Goal: Information Seeking & Learning: Find specific fact

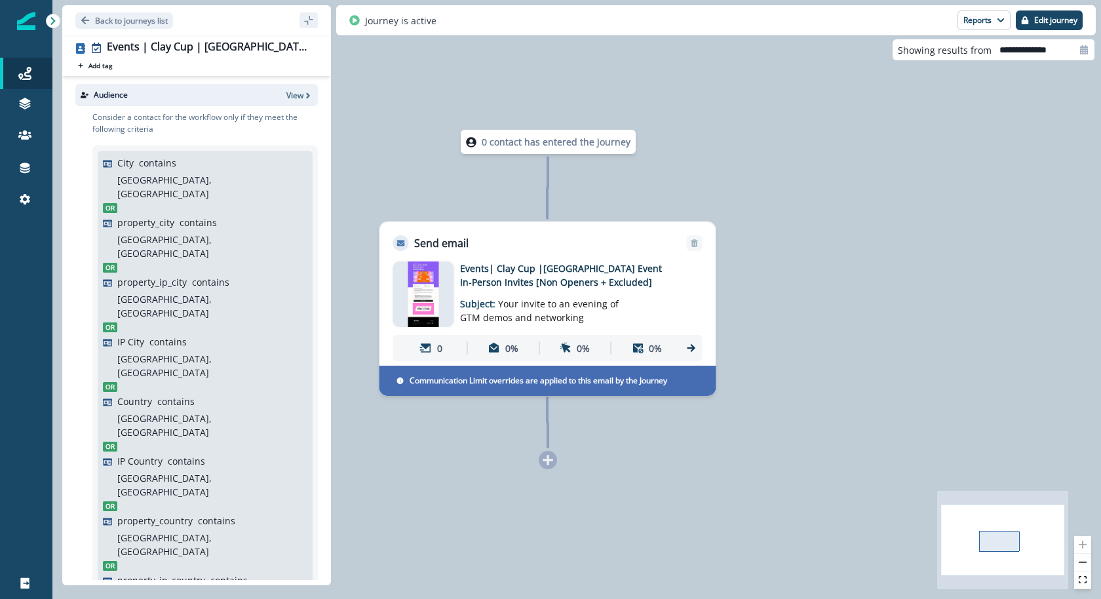
scroll to position [433, 0]
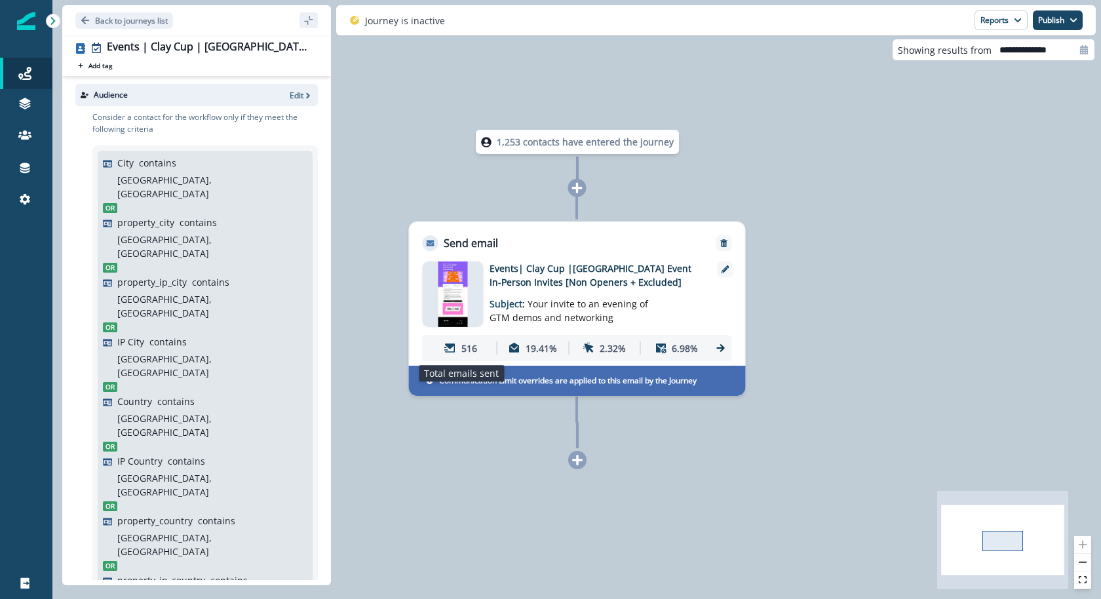
click at [465, 347] on p "516" at bounding box center [469, 348] width 16 height 14
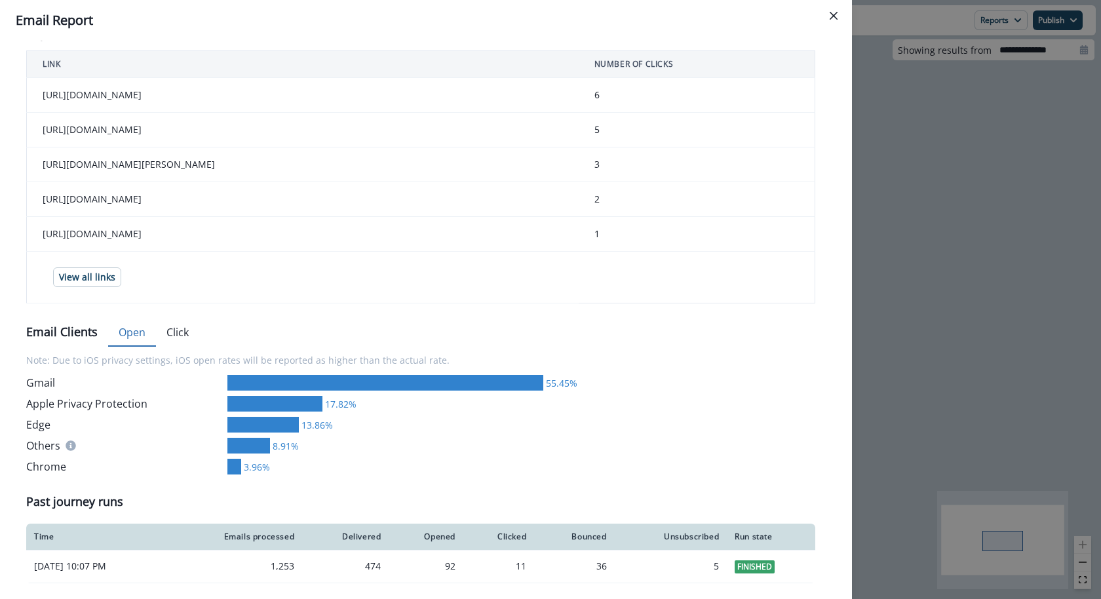
scroll to position [562, 0]
click at [892, 199] on div "**********" at bounding box center [550, 299] width 1101 height 599
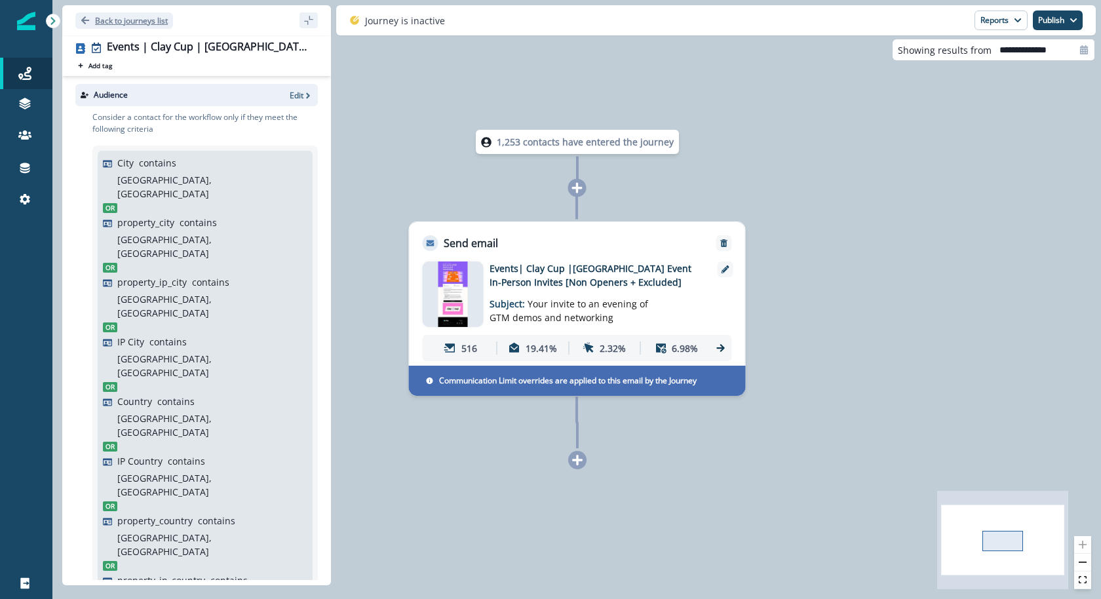
click at [135, 22] on p "Back to journeys list" at bounding box center [131, 20] width 73 height 11
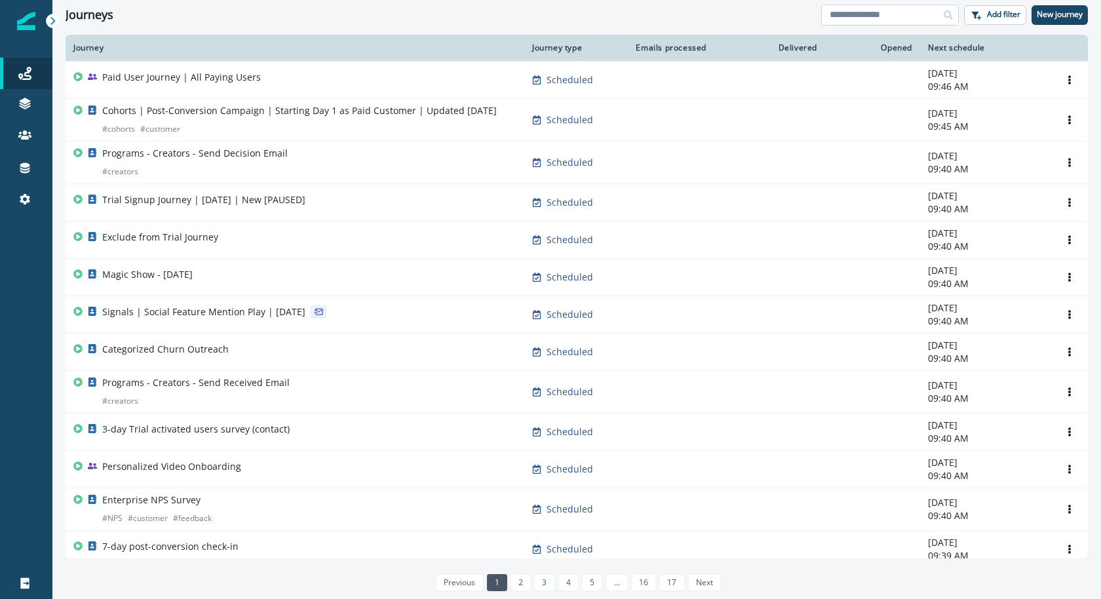
click at [907, 13] on input at bounding box center [890, 15] width 138 height 21
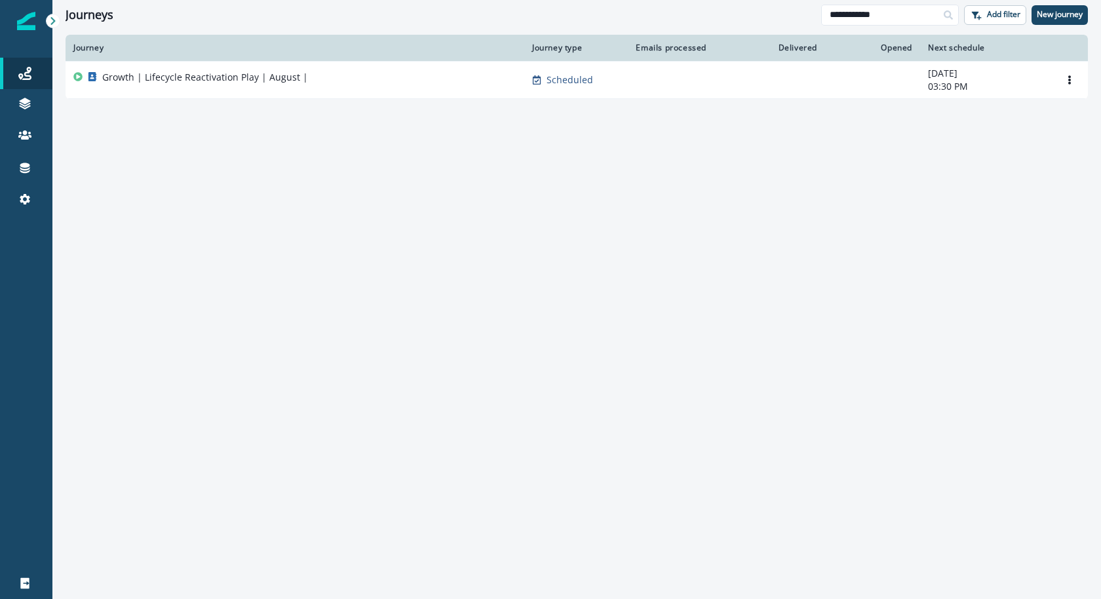
type input "**********"
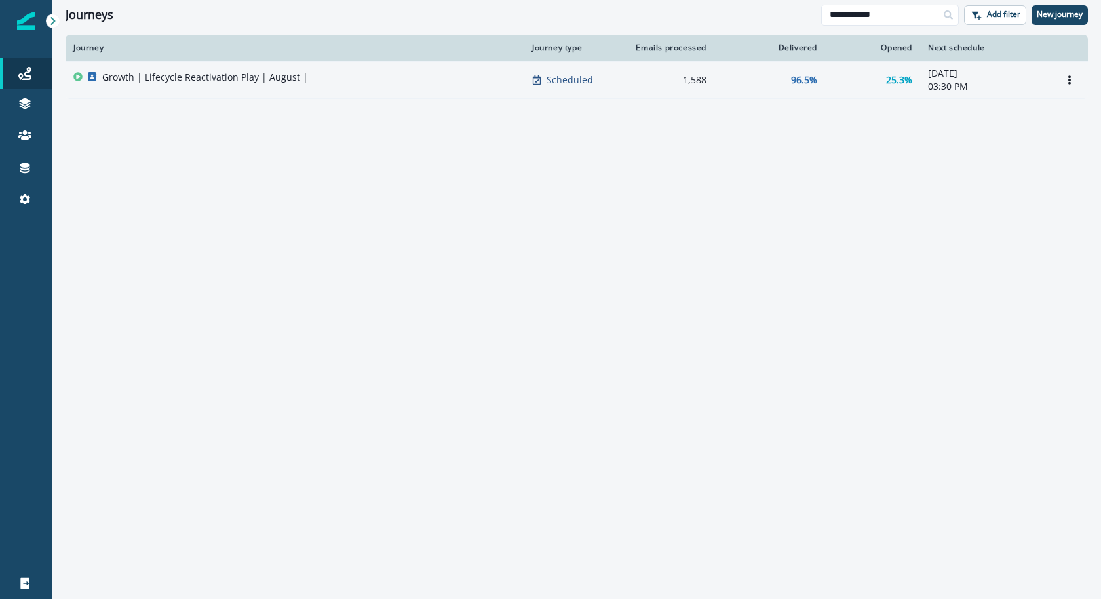
click at [366, 76] on div "Growth | Lifecycle Reactivation Play | August |" at bounding box center [294, 80] width 443 height 18
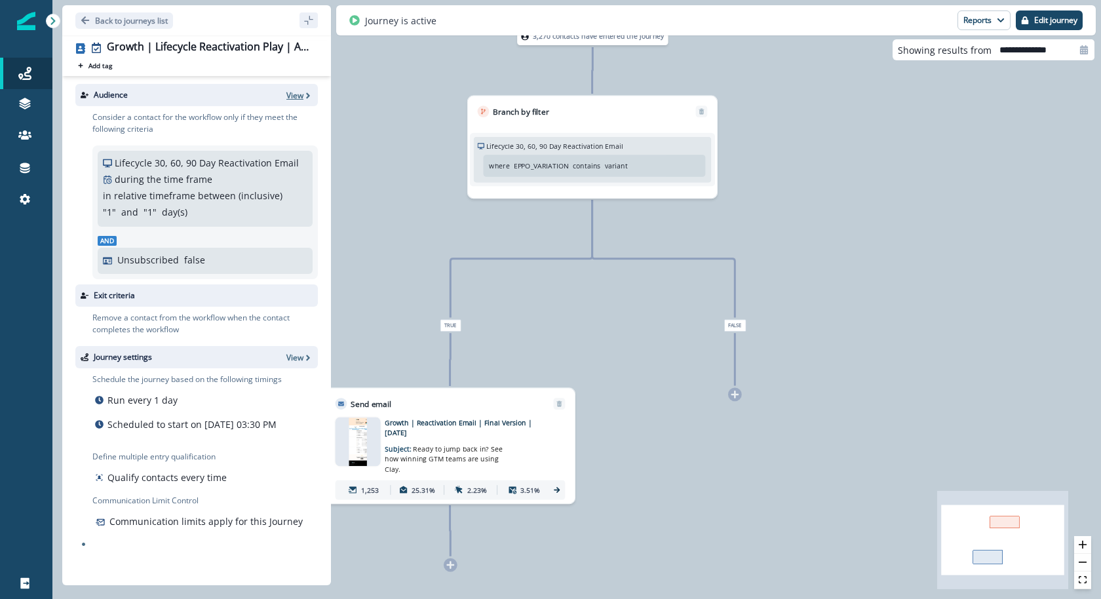
click at [292, 94] on p "View" at bounding box center [294, 95] width 17 height 11
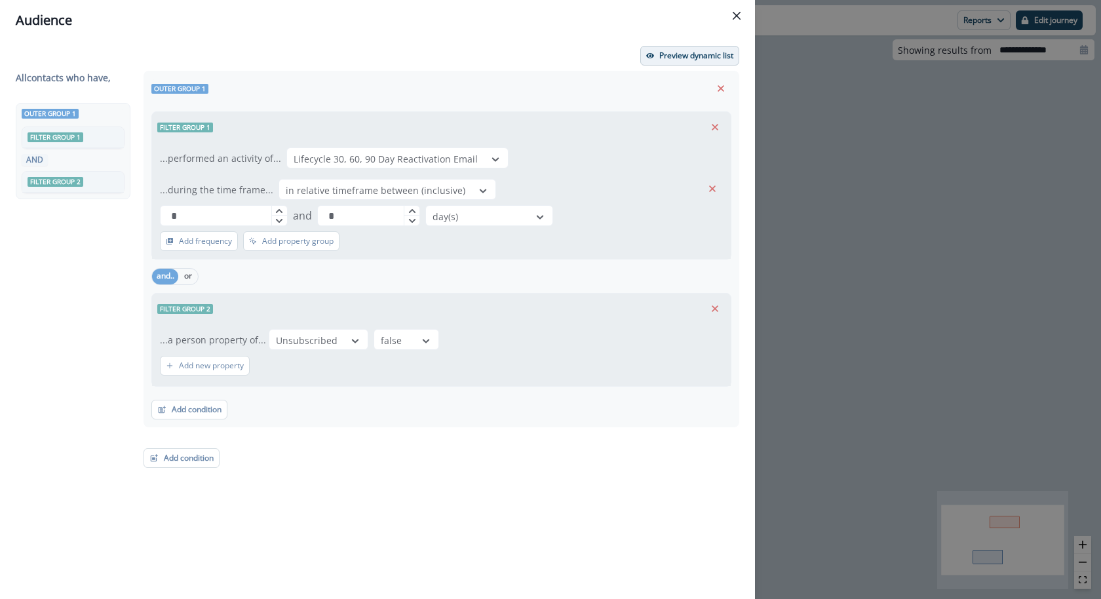
click at [675, 60] on p "Preview dynamic list" at bounding box center [696, 55] width 74 height 9
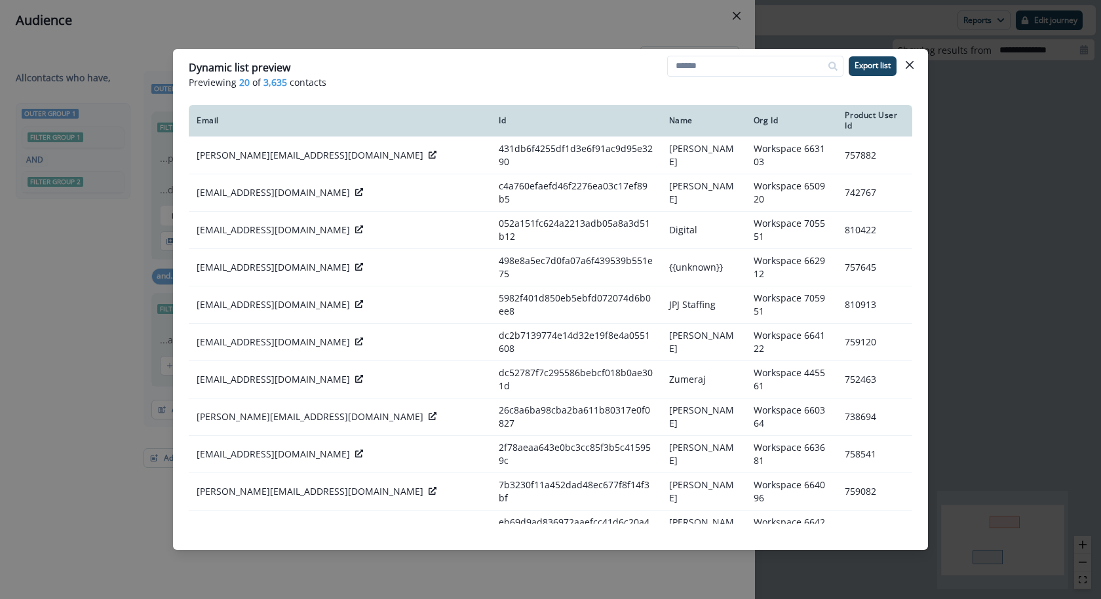
click at [623, 39] on div "Dynamic list preview Previewing 20 of 3,635 contacts Export list Email Id Name …" at bounding box center [550, 299] width 1101 height 599
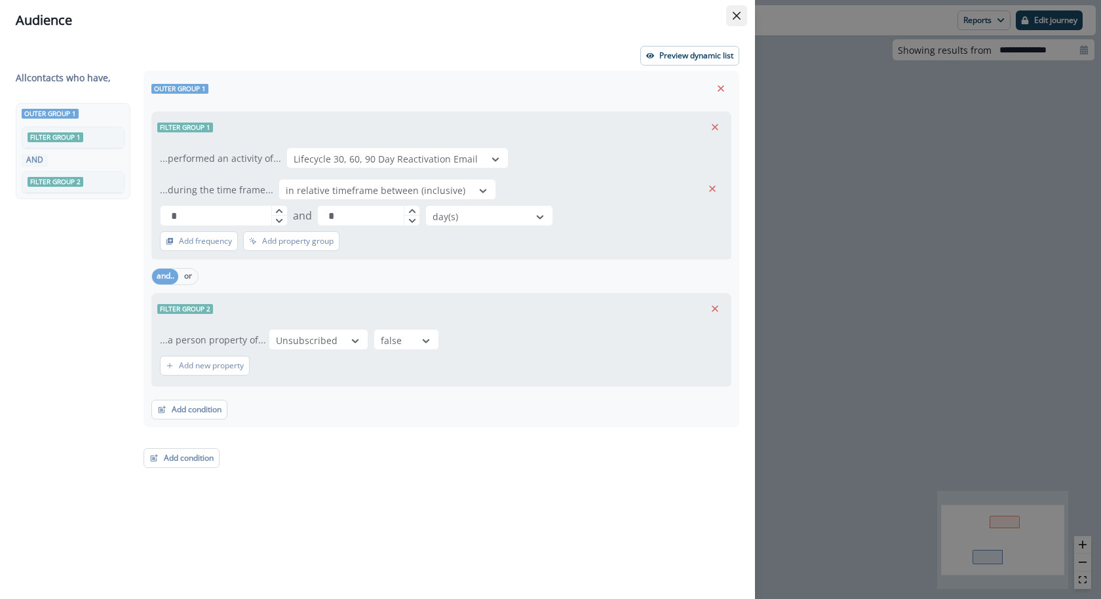
click at [729, 18] on button "Close" at bounding box center [736, 15] width 21 height 21
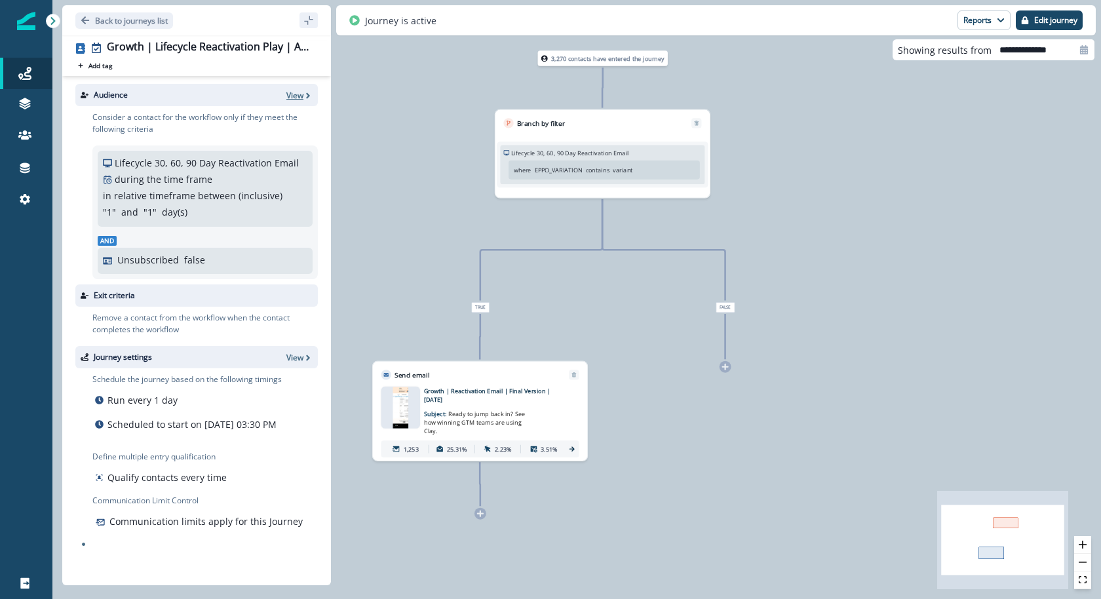
click at [304, 94] on icon "button" at bounding box center [307, 95] width 9 height 9
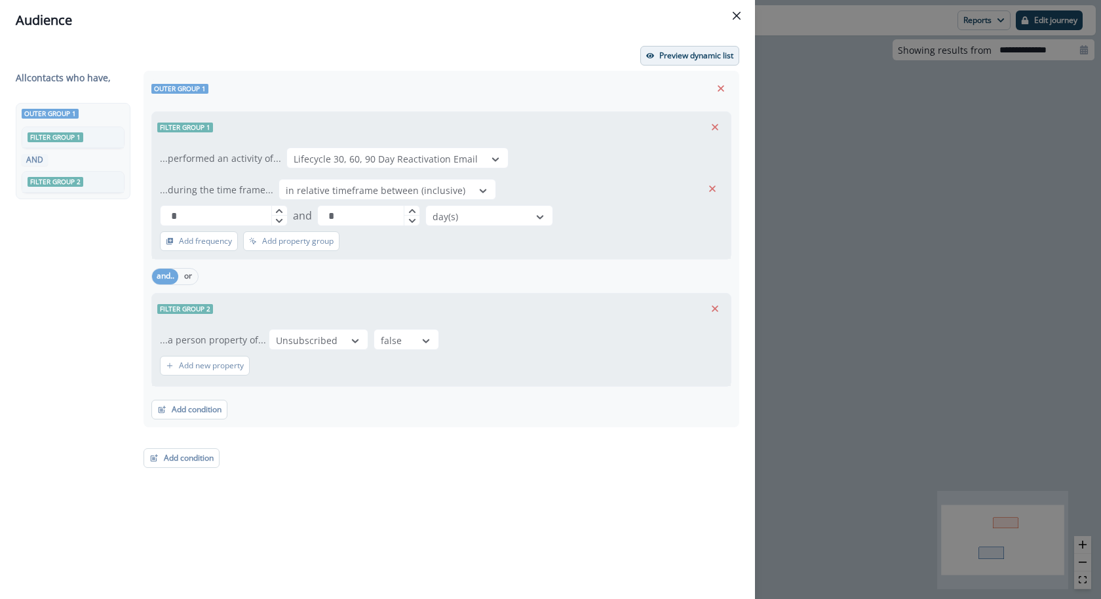
click at [694, 52] on p "Preview dynamic list" at bounding box center [696, 55] width 74 height 9
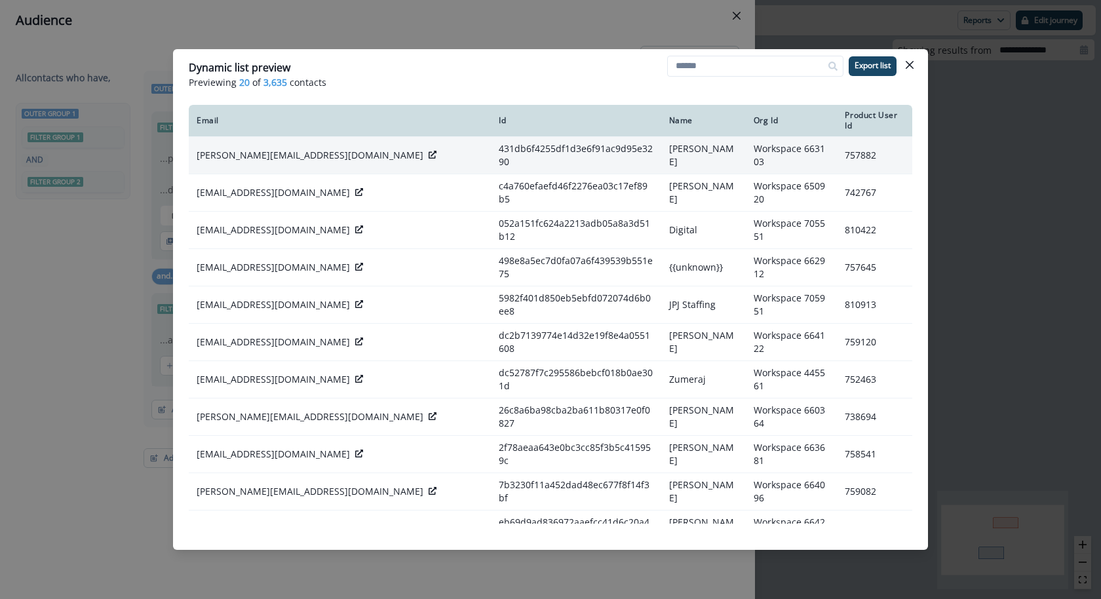
click at [429, 151] on icon at bounding box center [433, 155] width 8 height 8
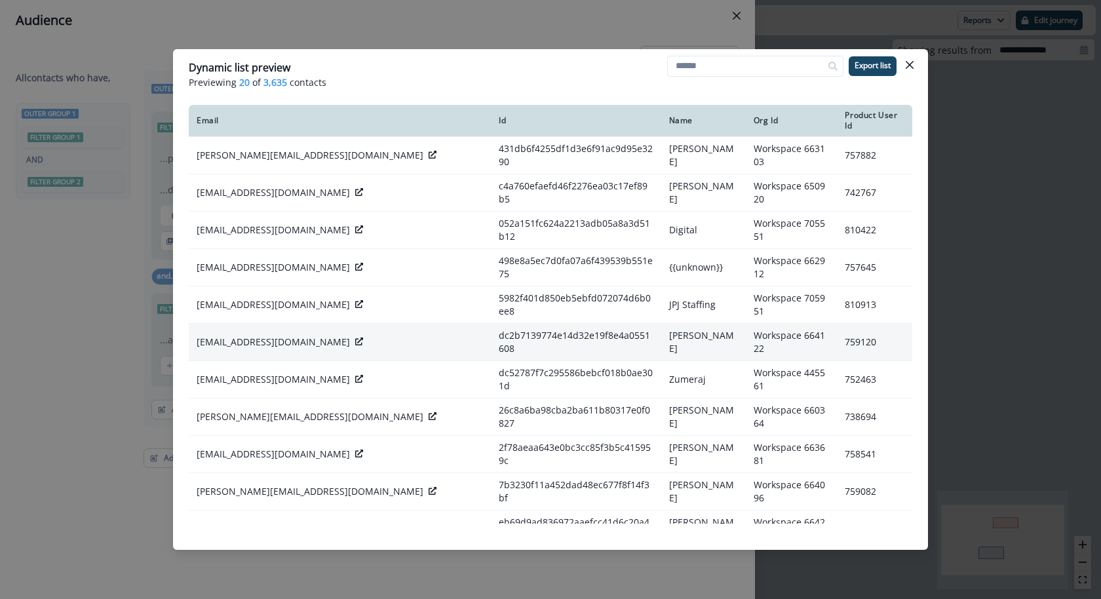
click at [355, 337] on icon at bounding box center [359, 341] width 8 height 8
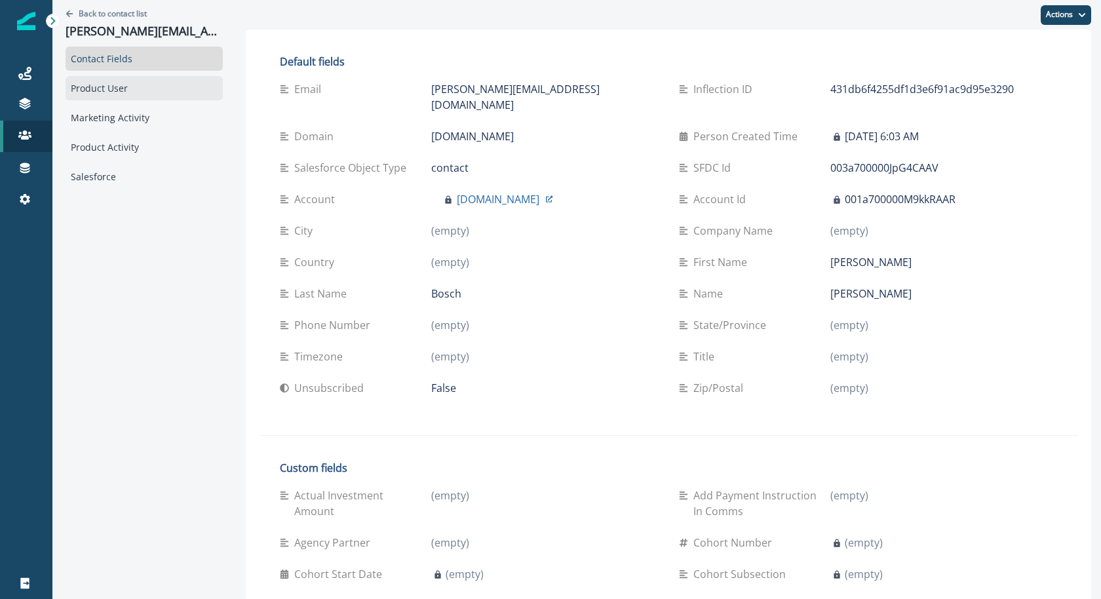
click at [159, 80] on div "Product User" at bounding box center [144, 88] width 157 height 24
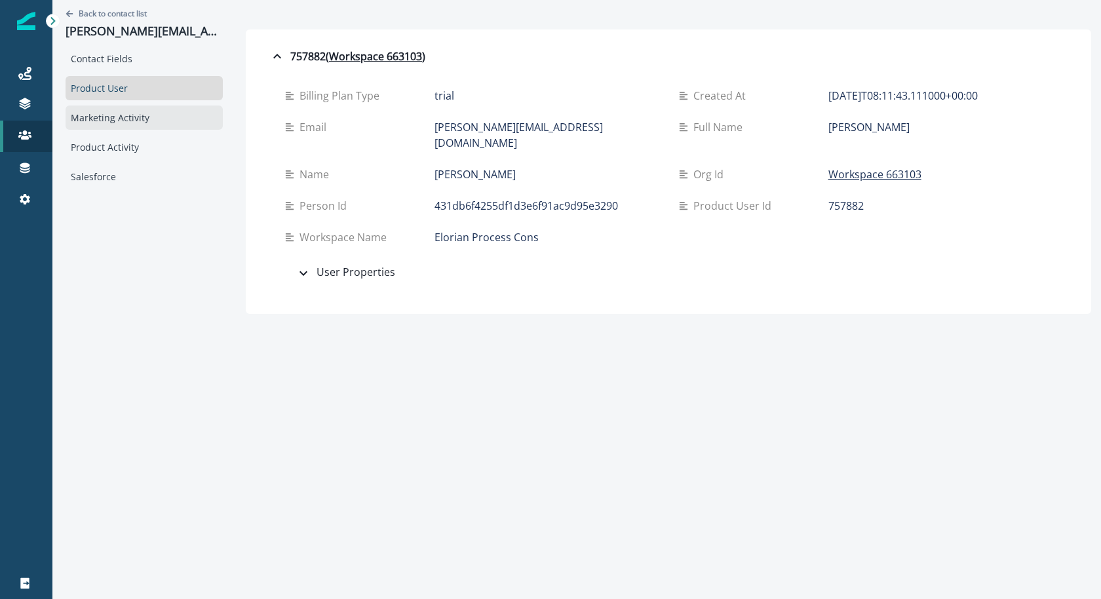
click at [149, 111] on div "Marketing Activity" at bounding box center [144, 118] width 157 height 24
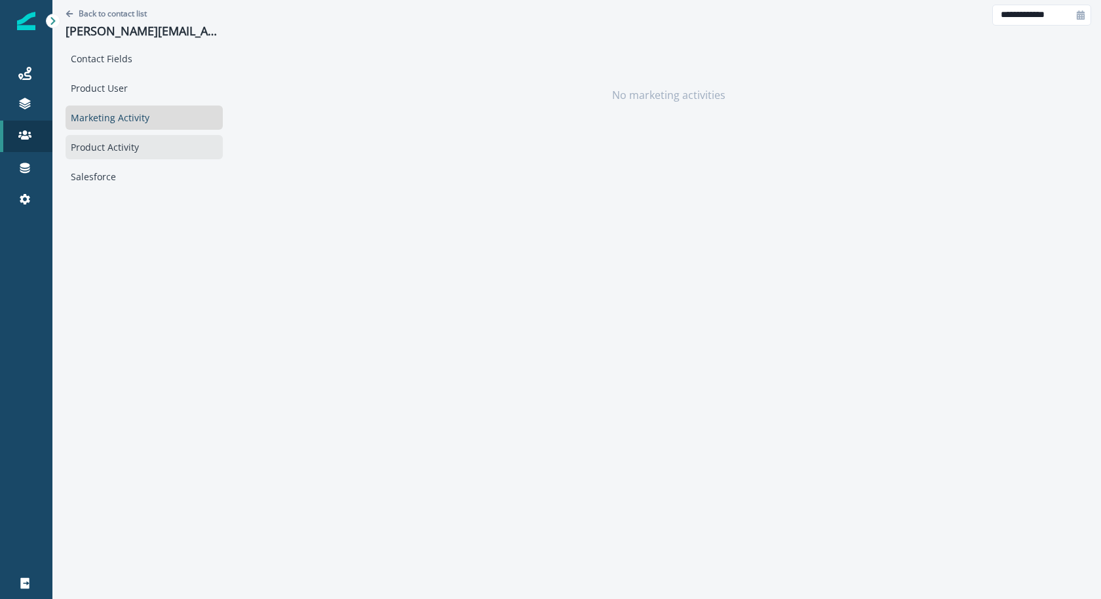
click at [135, 135] on div "Product Activity" at bounding box center [144, 147] width 157 height 24
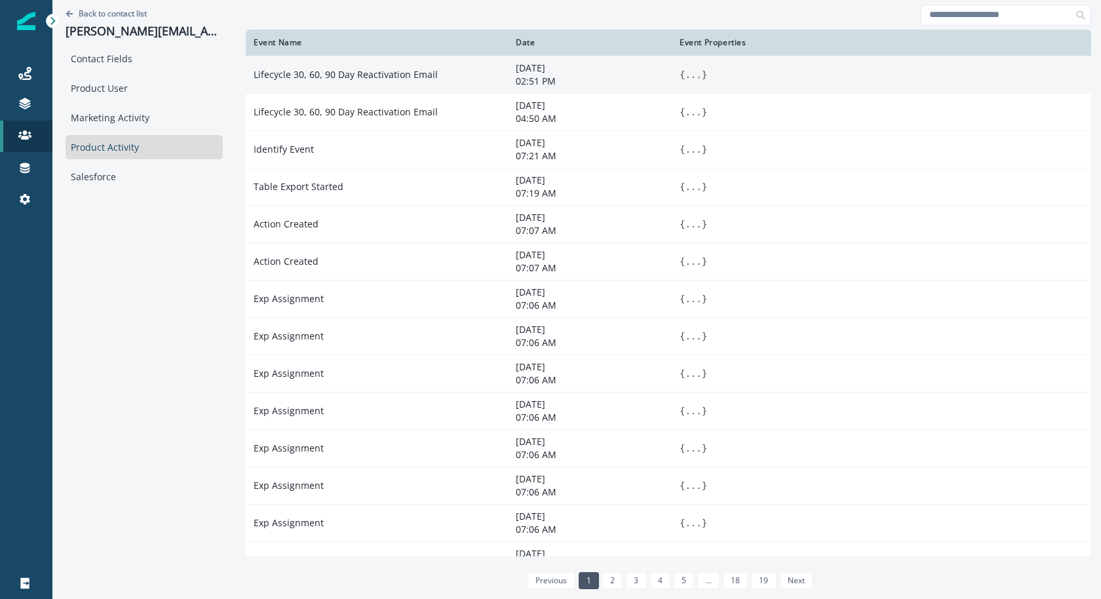
click at [685, 74] on button "..." at bounding box center [693, 74] width 16 height 13
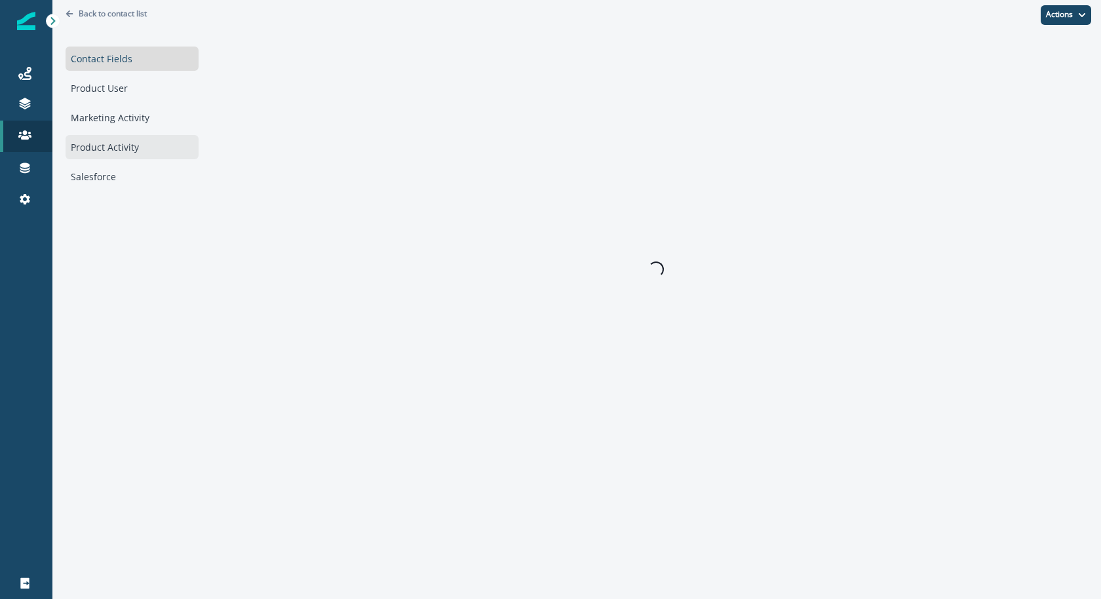
click at [151, 151] on div "Product Activity" at bounding box center [132, 147] width 133 height 24
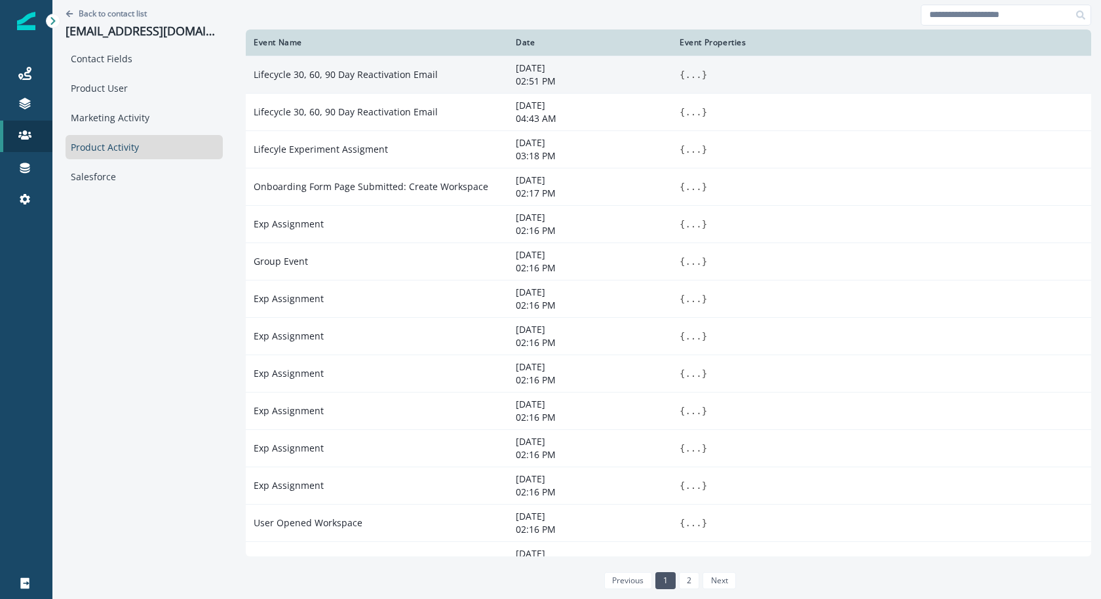
click at [685, 78] on button "..." at bounding box center [693, 74] width 16 height 13
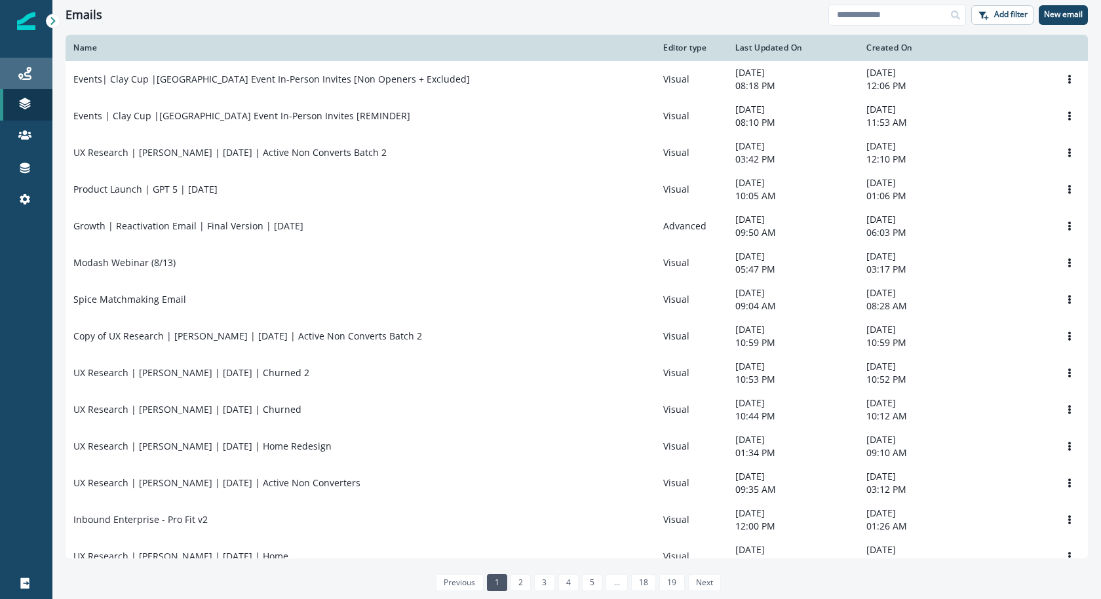
click at [7, 73] on div "Journeys" at bounding box center [26, 74] width 42 height 16
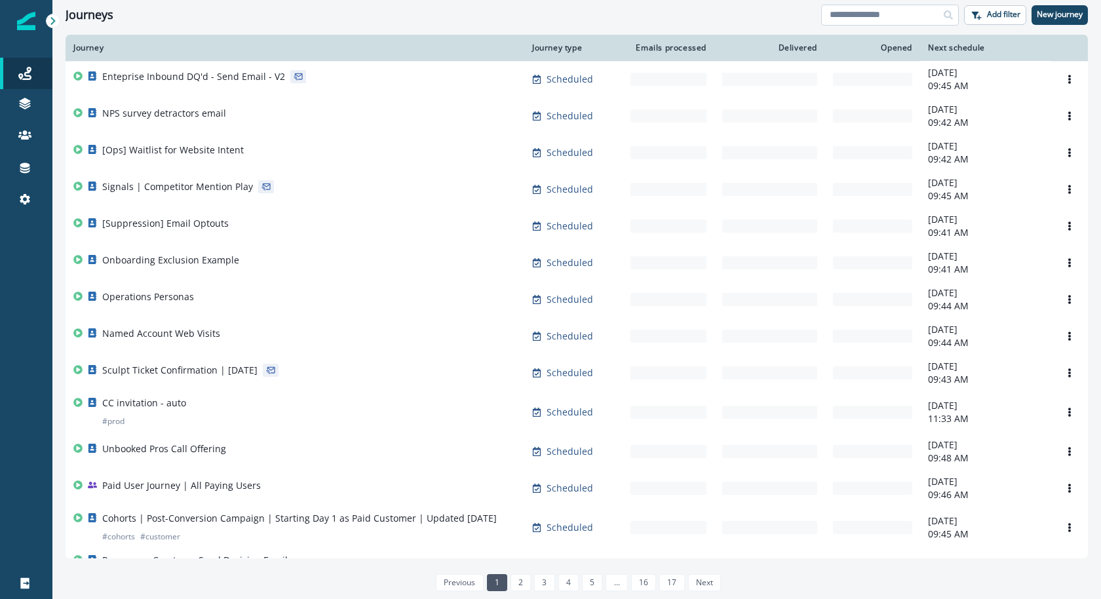
click at [882, 23] on input at bounding box center [890, 15] width 138 height 21
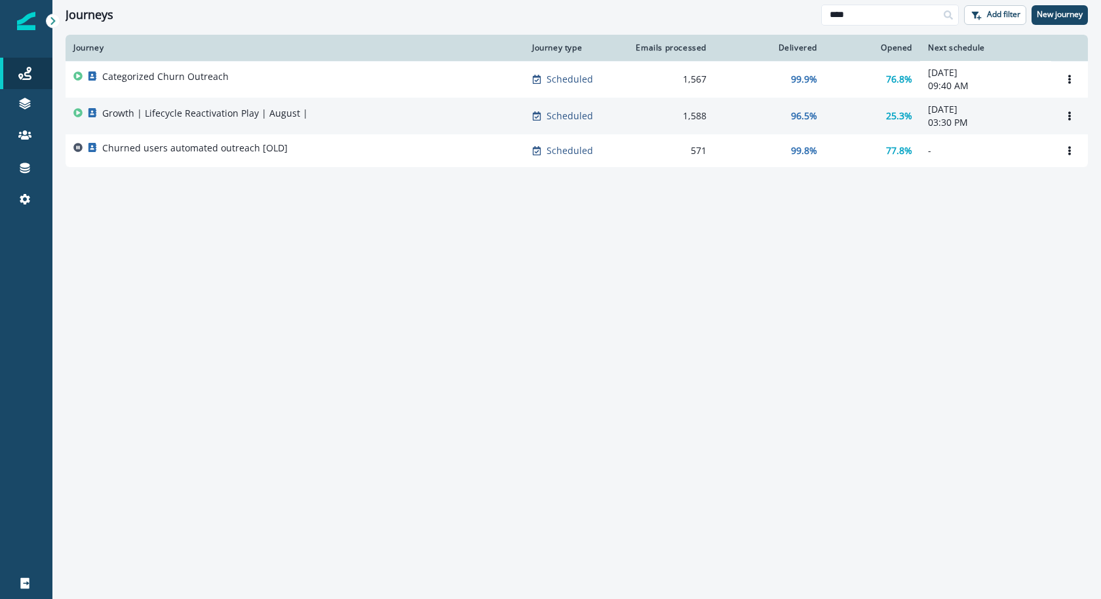
type input "****"
click at [278, 128] on td "Growth | Lifecycle Reactivation Play | August |" at bounding box center [295, 116] width 459 height 37
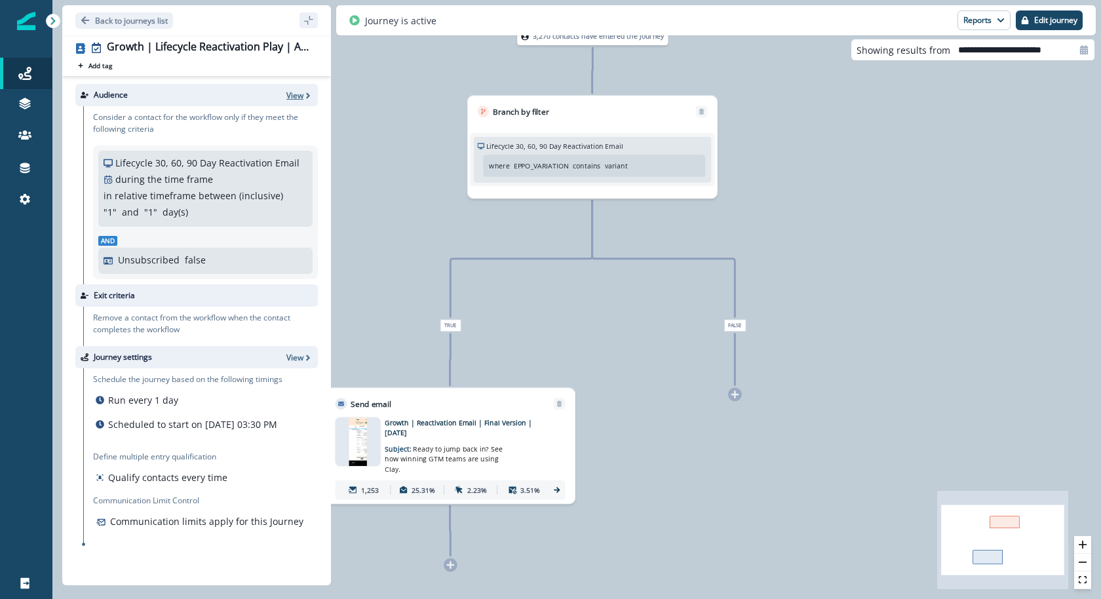
click at [290, 91] on p "View" at bounding box center [294, 95] width 17 height 11
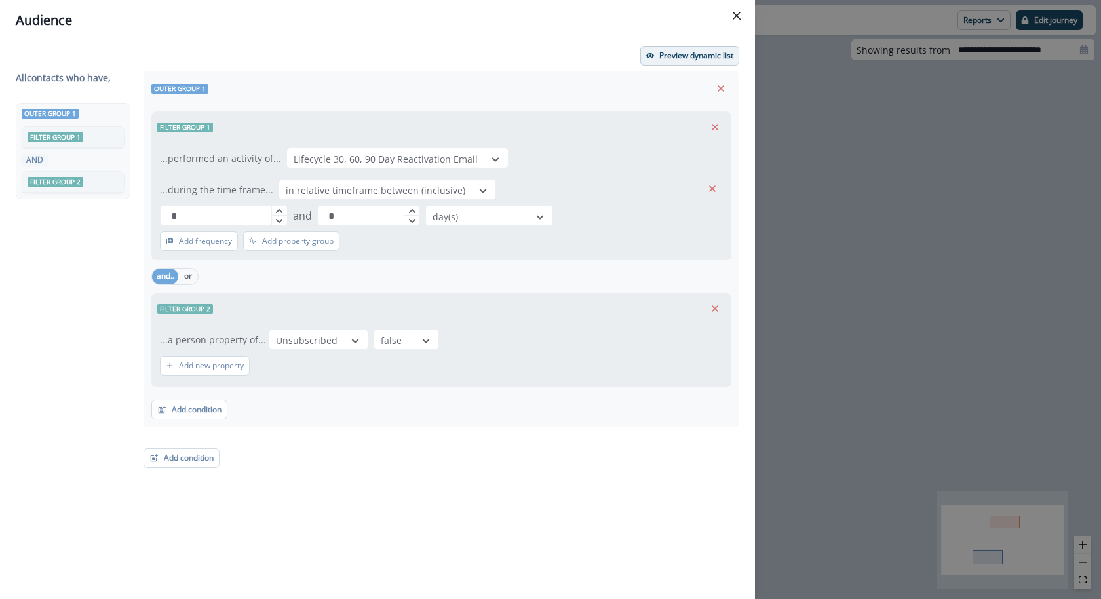
click at [709, 56] on p "Preview dynamic list" at bounding box center [696, 55] width 74 height 9
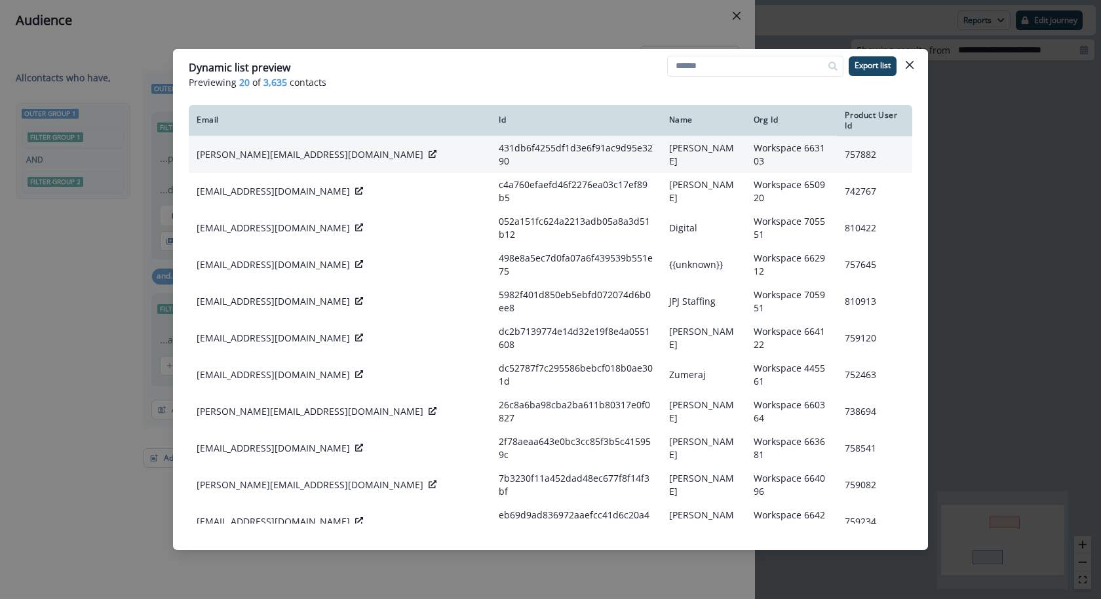
click at [308, 151] on div "paula@elorianpro.com" at bounding box center [340, 154] width 286 height 13
click at [429, 150] on icon at bounding box center [433, 154] width 8 height 8
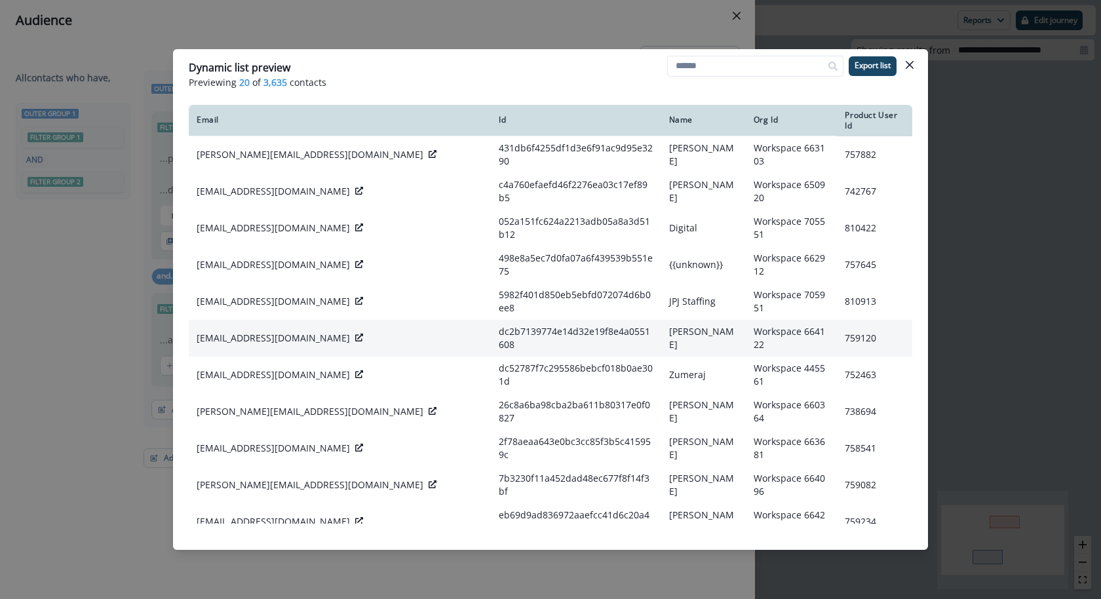
click at [355, 332] on div at bounding box center [359, 338] width 8 height 13
click at [355, 334] on icon at bounding box center [359, 338] width 8 height 8
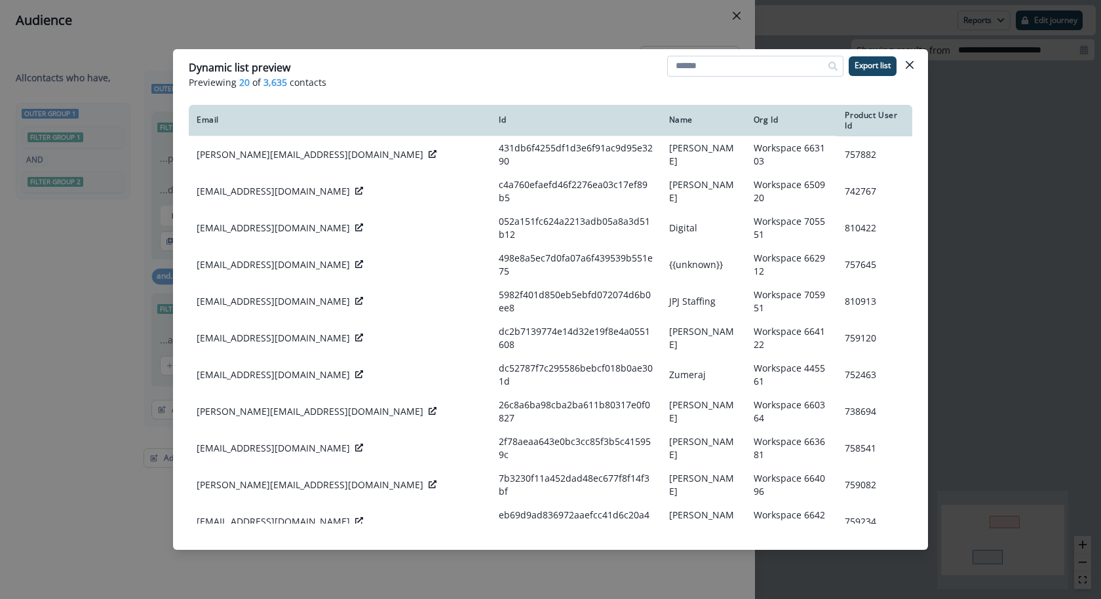
click at [729, 58] on input at bounding box center [755, 66] width 176 height 21
paste input "**********"
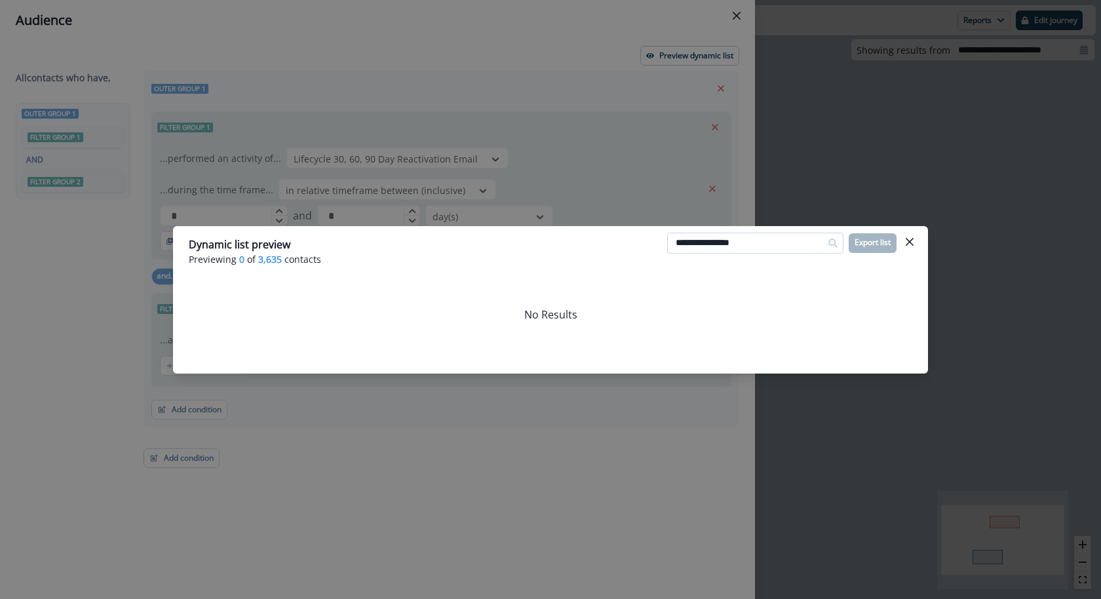
click at [710, 242] on input "**********" at bounding box center [755, 243] width 176 height 21
paste input "**********"
click at [750, 241] on input "**********" at bounding box center [755, 243] width 176 height 21
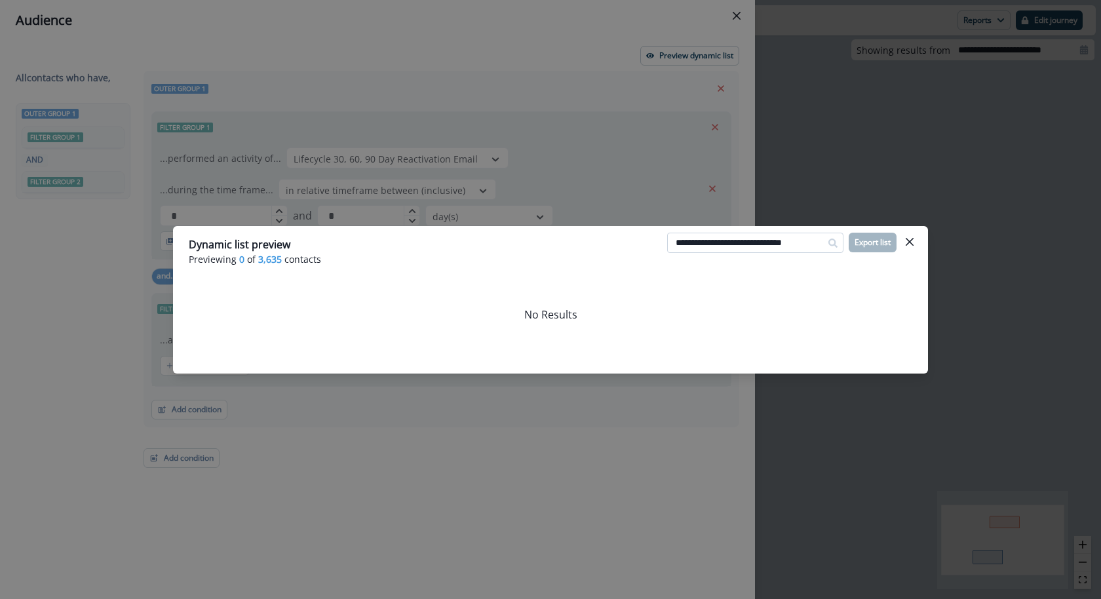
click at [750, 241] on input "**********" at bounding box center [755, 243] width 176 height 21
paste input
click at [709, 239] on input "**********" at bounding box center [755, 243] width 176 height 21
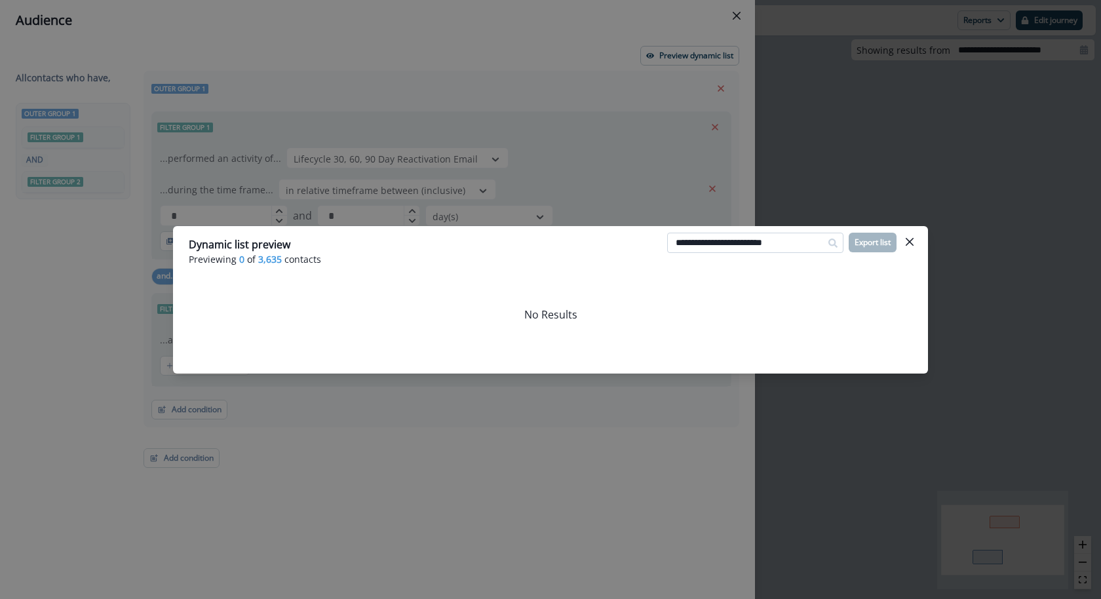
click at [709, 239] on input "**********" at bounding box center [755, 243] width 176 height 21
paste input "*"
type input "**********"
click at [909, 242] on icon "Close" at bounding box center [910, 241] width 8 height 8
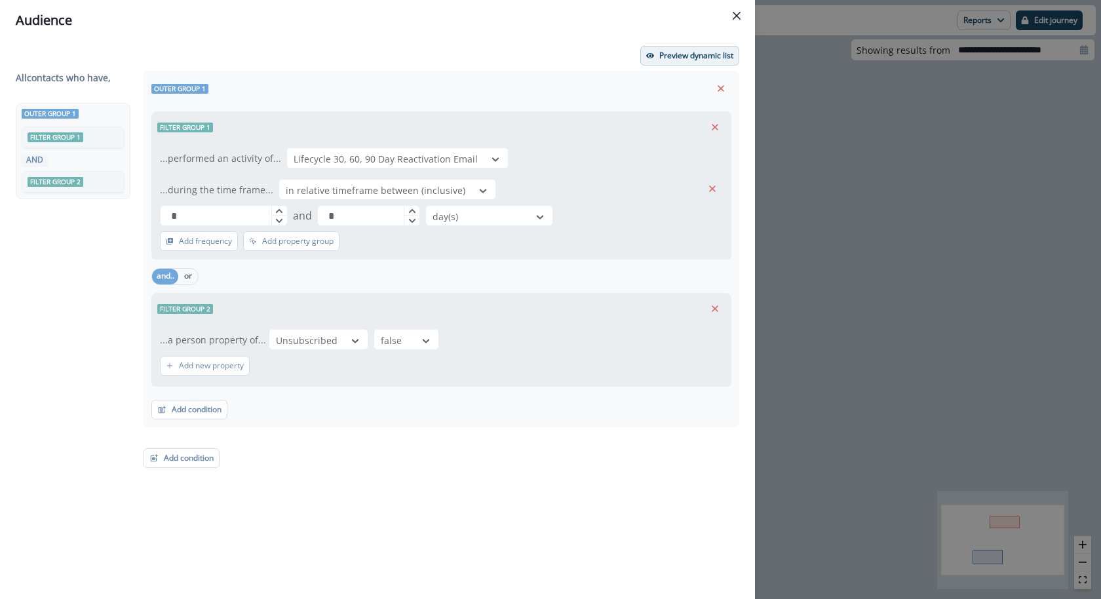
click at [680, 62] on button "Preview dynamic list" at bounding box center [689, 56] width 99 height 20
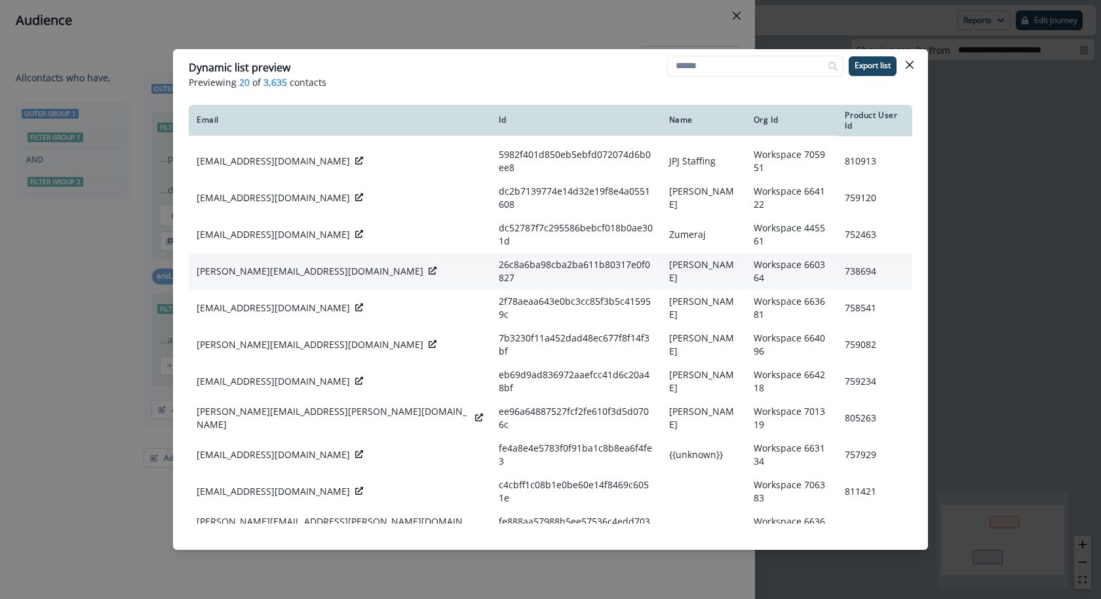
scroll to position [262, 0]
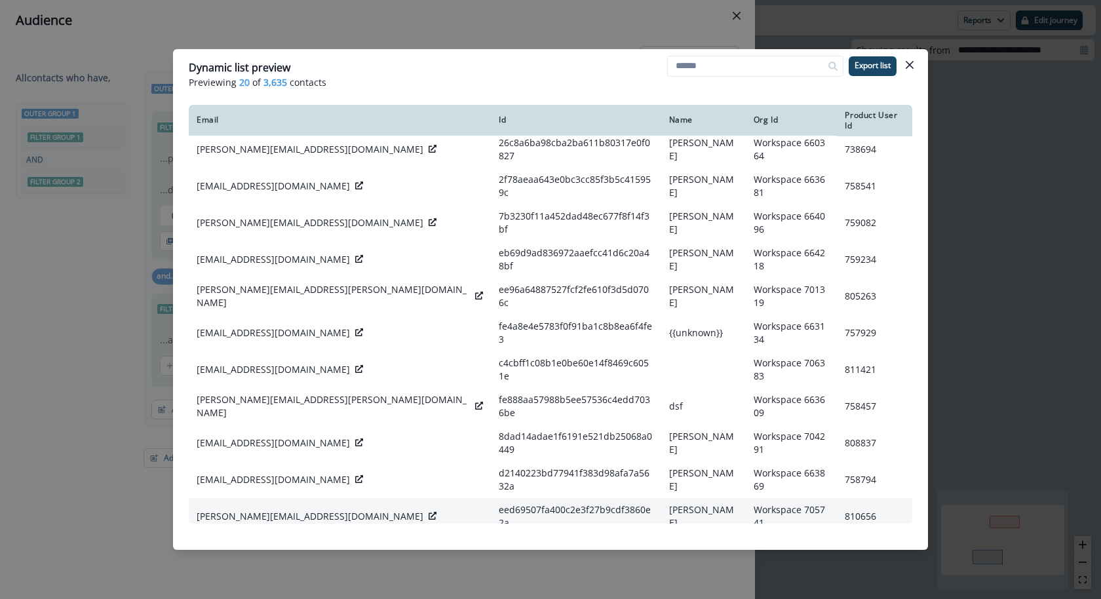
click at [429, 512] on icon at bounding box center [433, 516] width 8 height 8
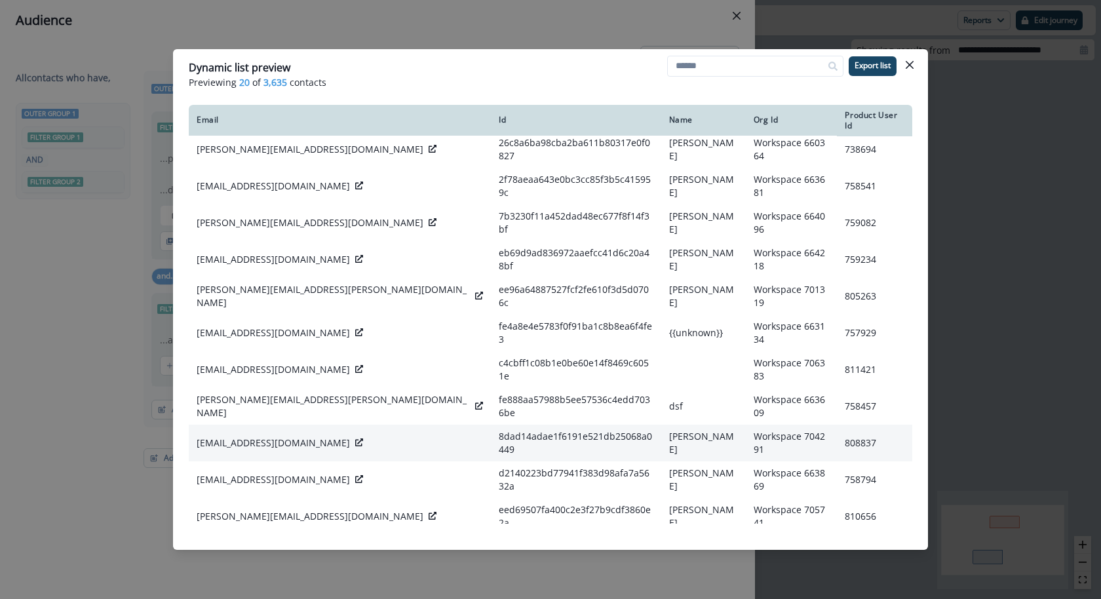
click at [355, 438] on icon at bounding box center [359, 442] width 8 height 8
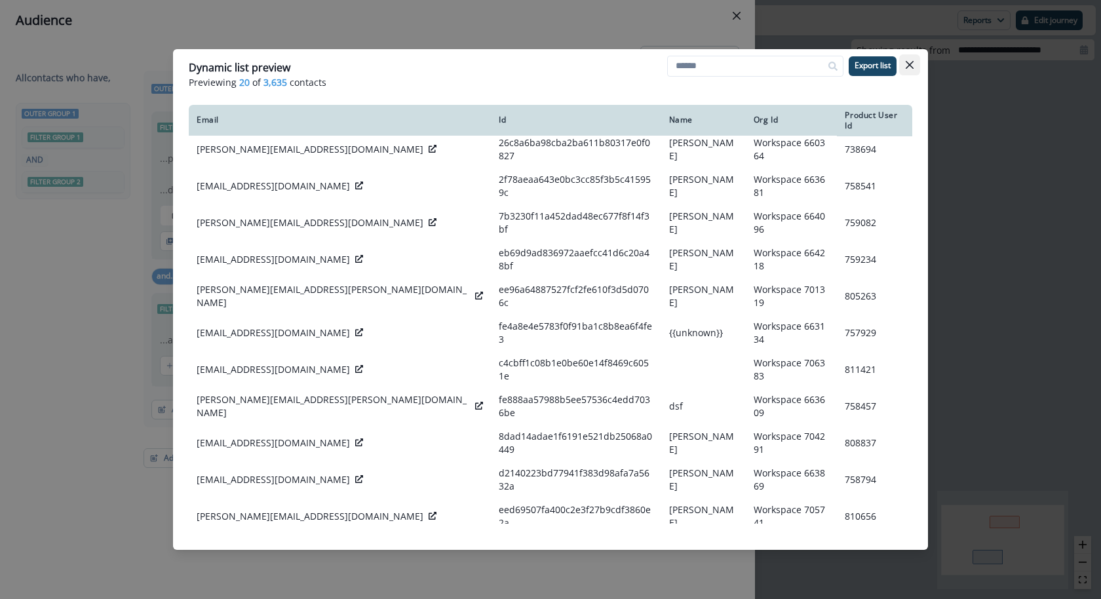
click at [911, 70] on button "Close" at bounding box center [909, 64] width 21 height 21
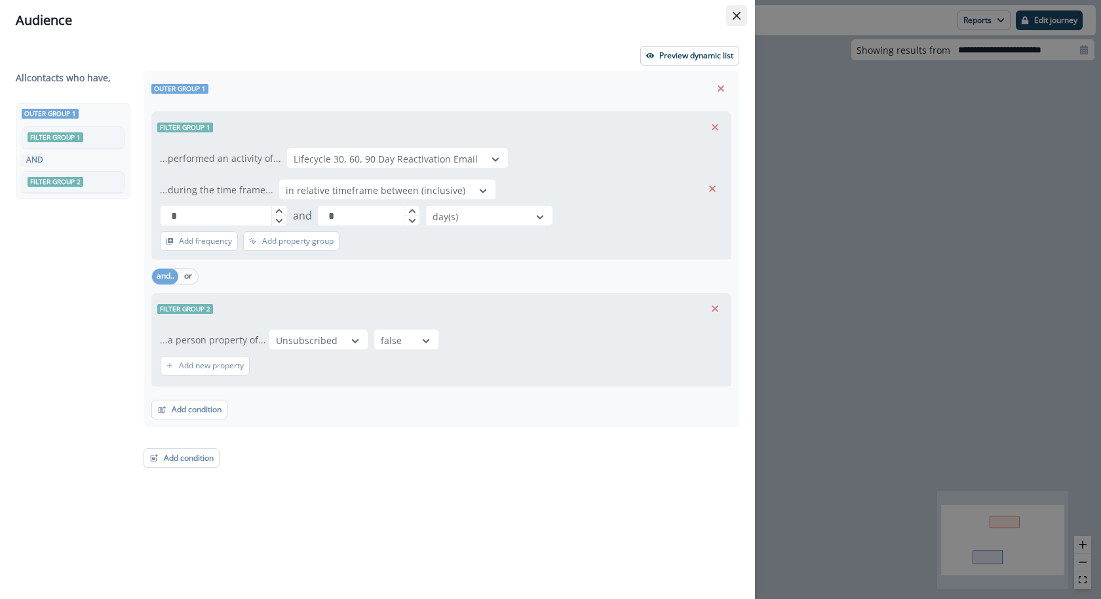
click at [738, 14] on icon "Close" at bounding box center [737, 16] width 8 height 8
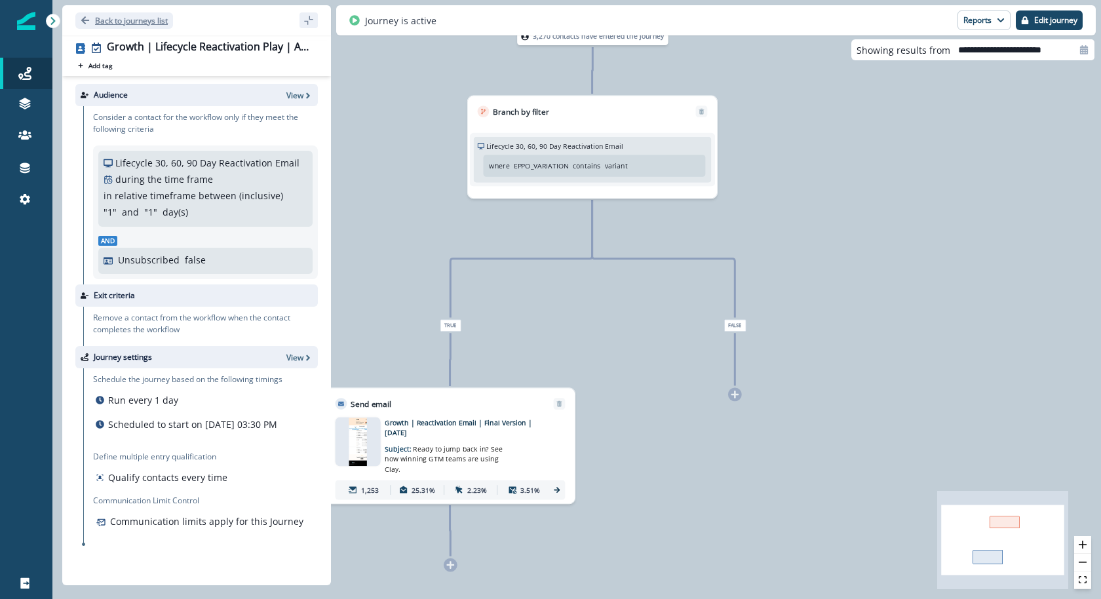
click at [119, 25] on p "Back to journeys list" at bounding box center [131, 20] width 73 height 11
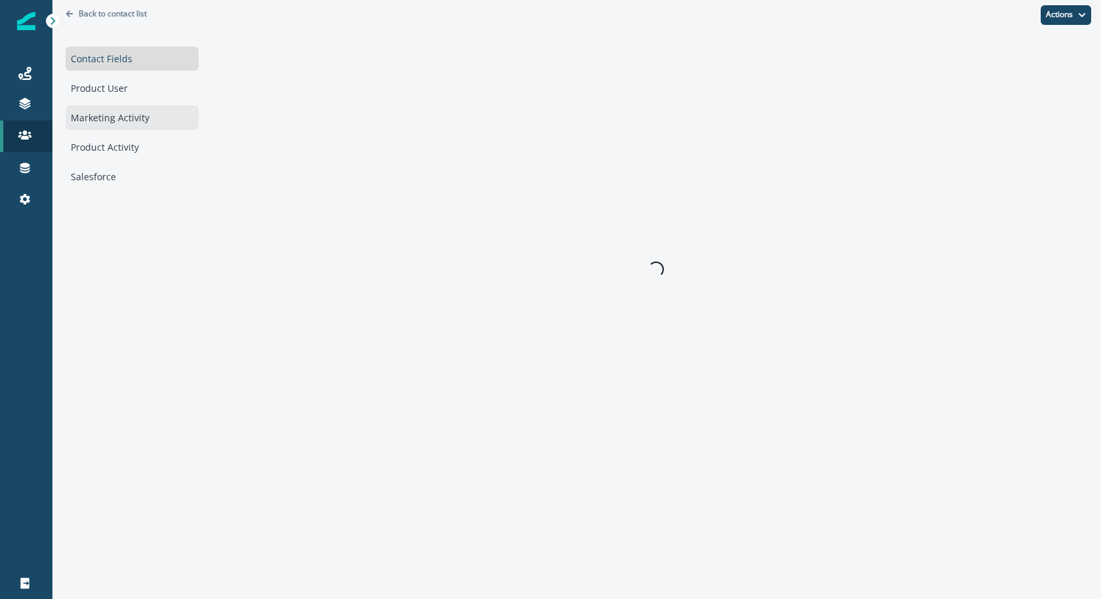
click at [149, 127] on div "Marketing Activity" at bounding box center [132, 118] width 133 height 24
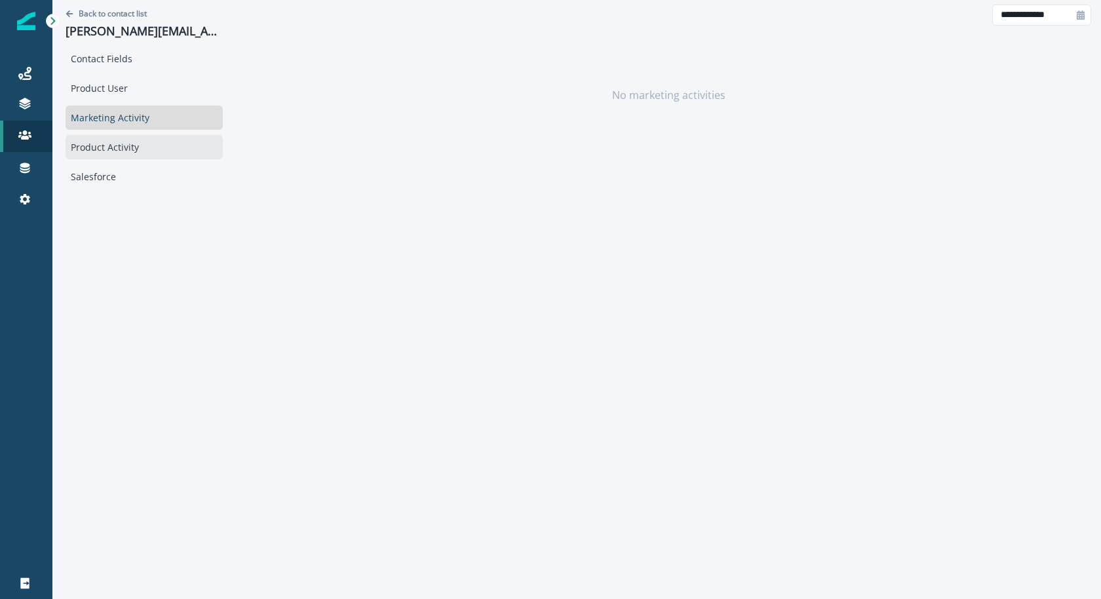
click at [136, 144] on div "Product Activity" at bounding box center [144, 147] width 157 height 24
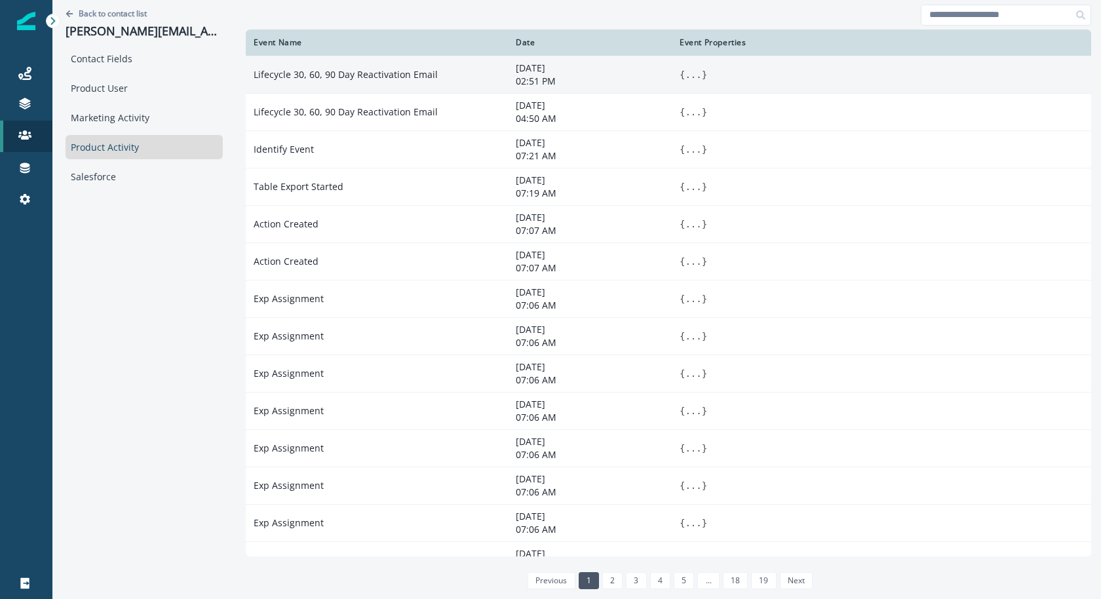
click at [685, 75] on button "..." at bounding box center [693, 74] width 16 height 13
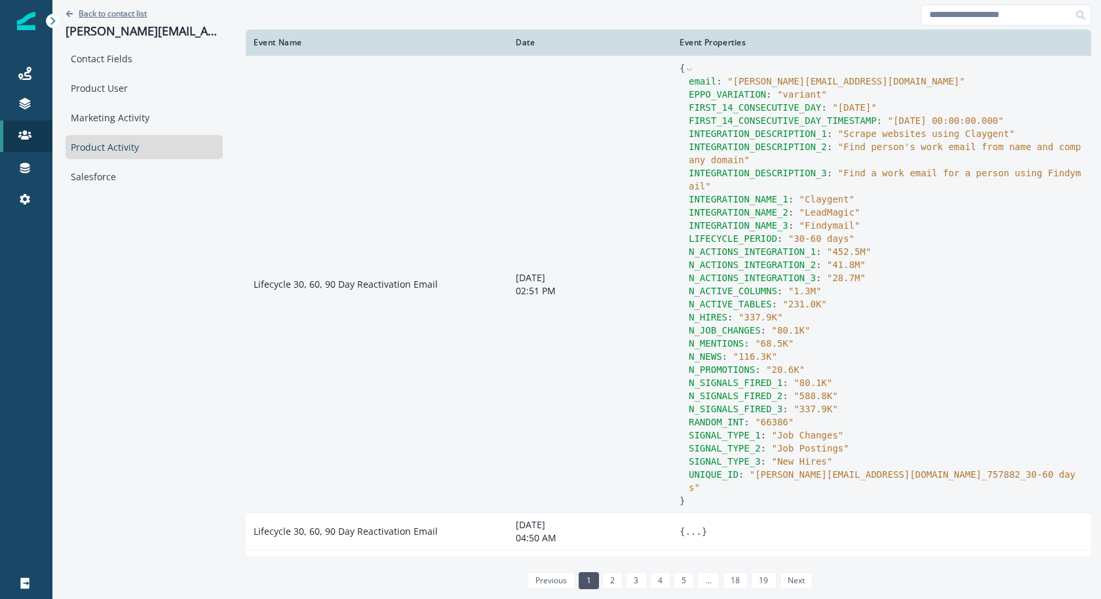
click at [83, 14] on p "Back to contact list" at bounding box center [113, 13] width 68 height 11
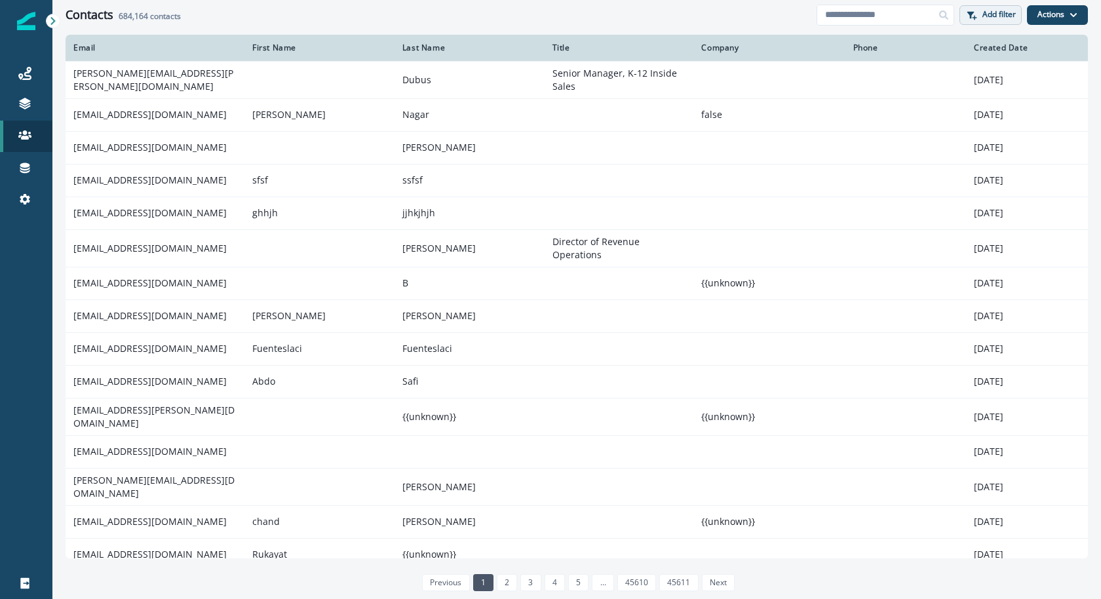
click at [991, 15] on p "Add filter" at bounding box center [998, 14] width 33 height 9
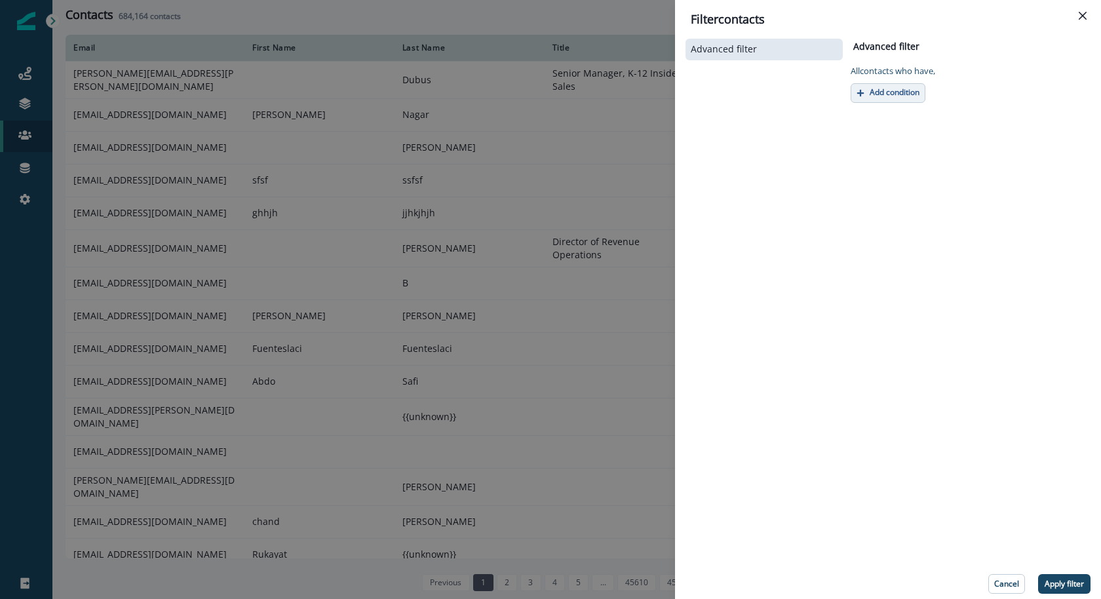
click at [917, 83] on button "Add condition" at bounding box center [888, 93] width 75 height 20
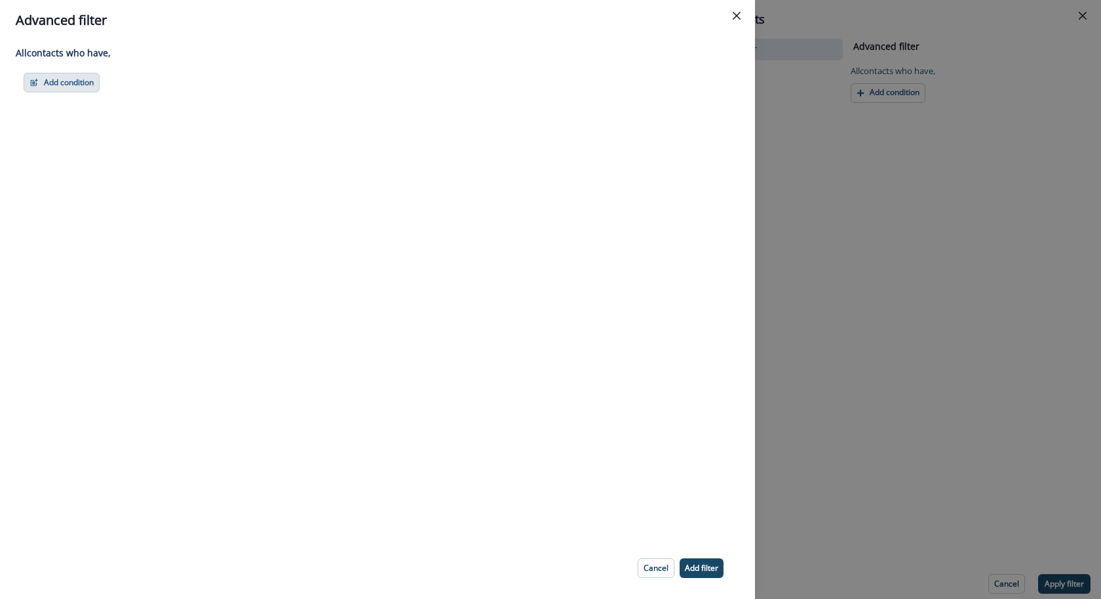
click at [77, 88] on button "Add condition" at bounding box center [62, 83] width 76 height 20
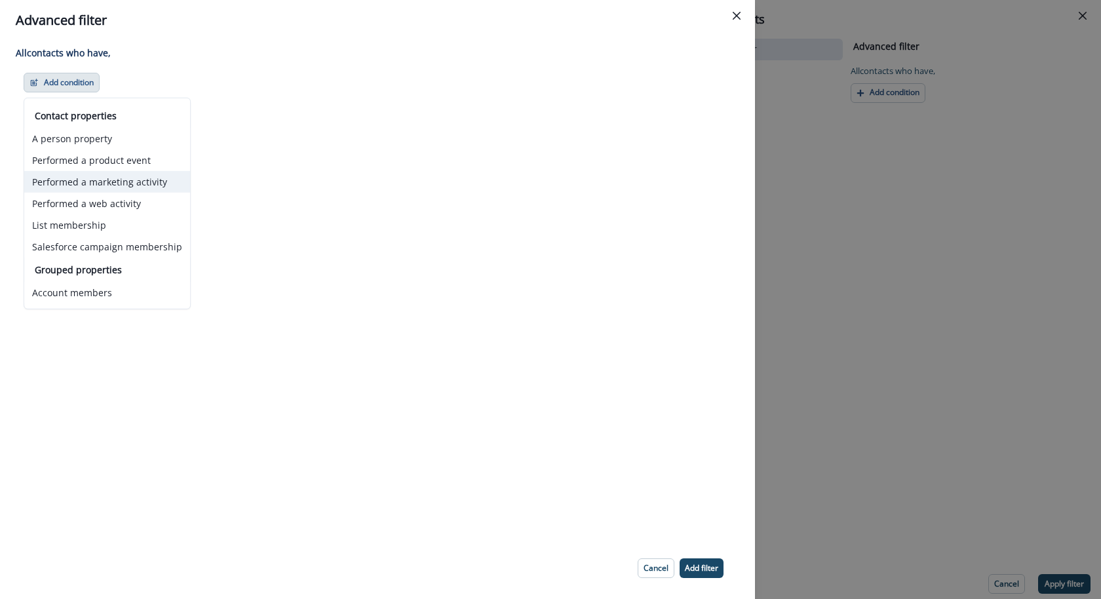
click at [76, 171] on button "Performed a marketing activity" at bounding box center [107, 182] width 166 height 22
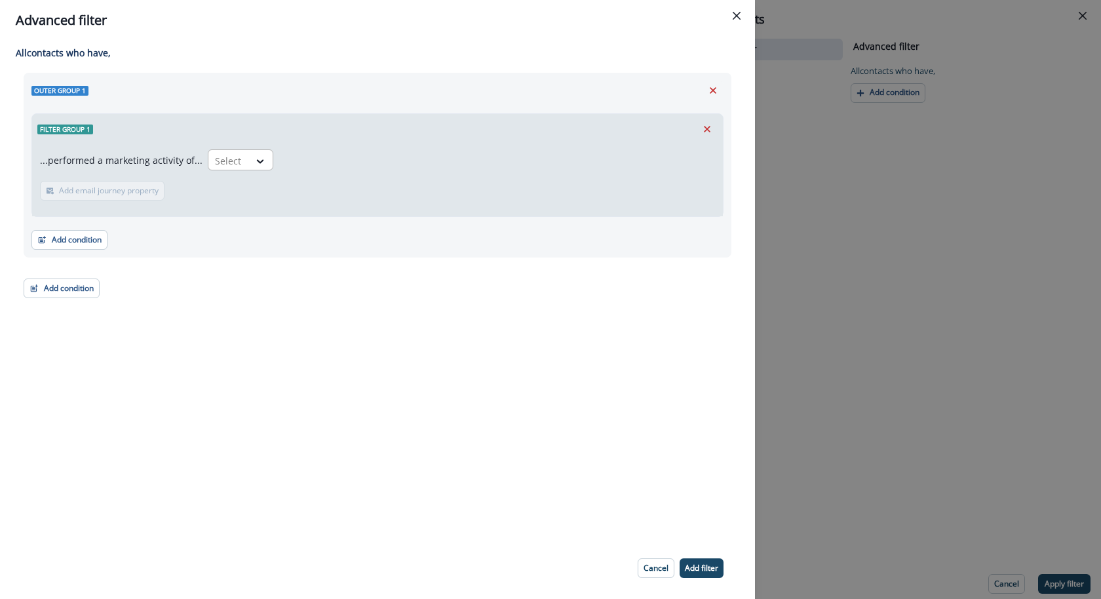
click at [229, 161] on div at bounding box center [229, 161] width 28 height 16
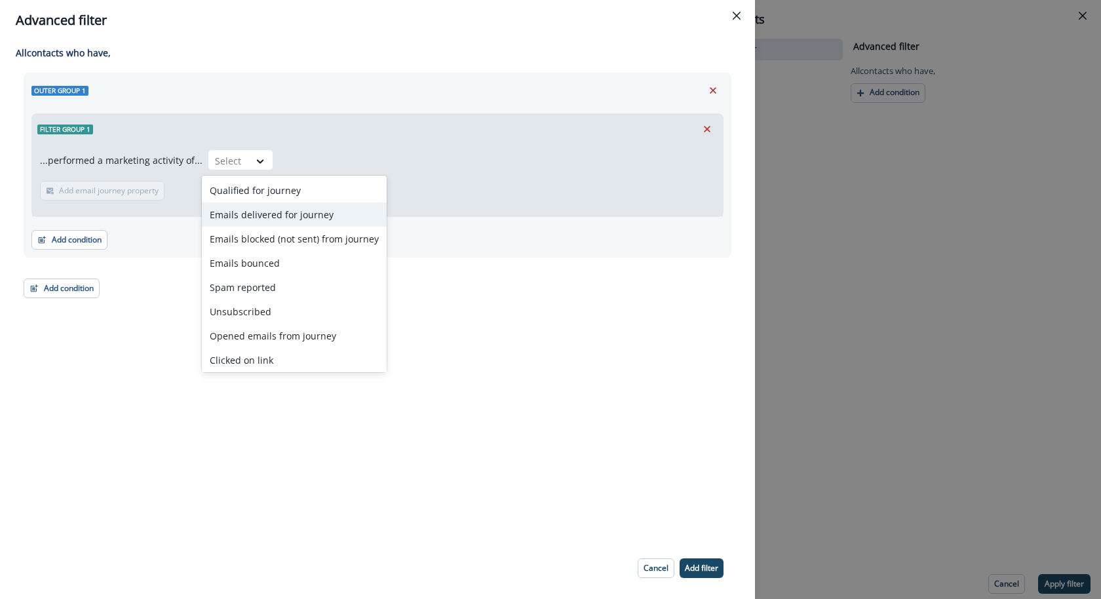
click at [244, 222] on div "Emails delivered for journey" at bounding box center [294, 214] width 185 height 24
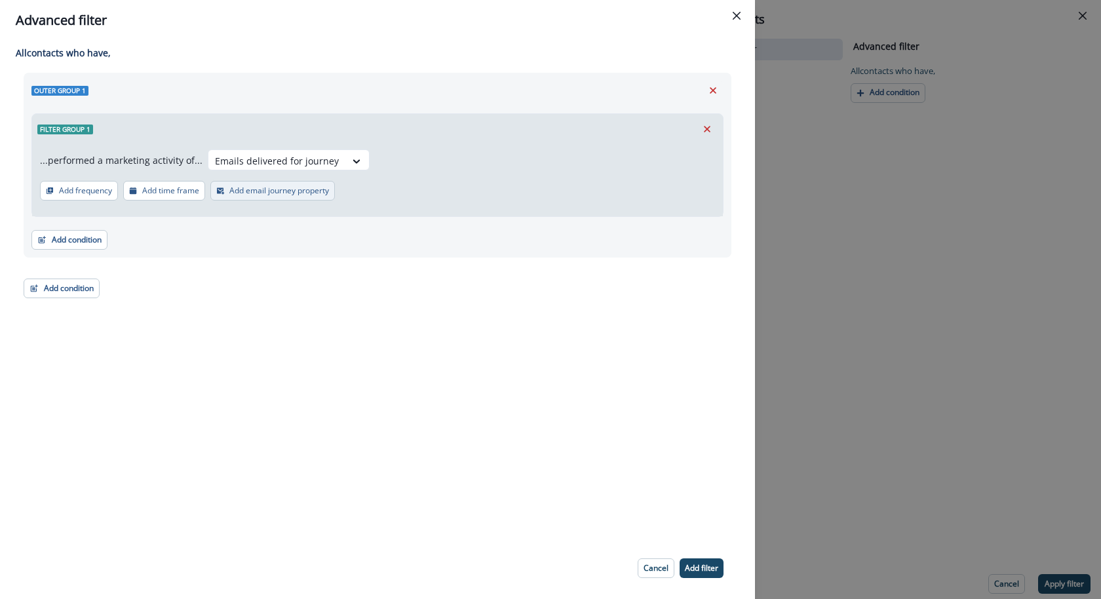
click at [248, 194] on p "Add email journey property" at bounding box center [279, 190] width 100 height 9
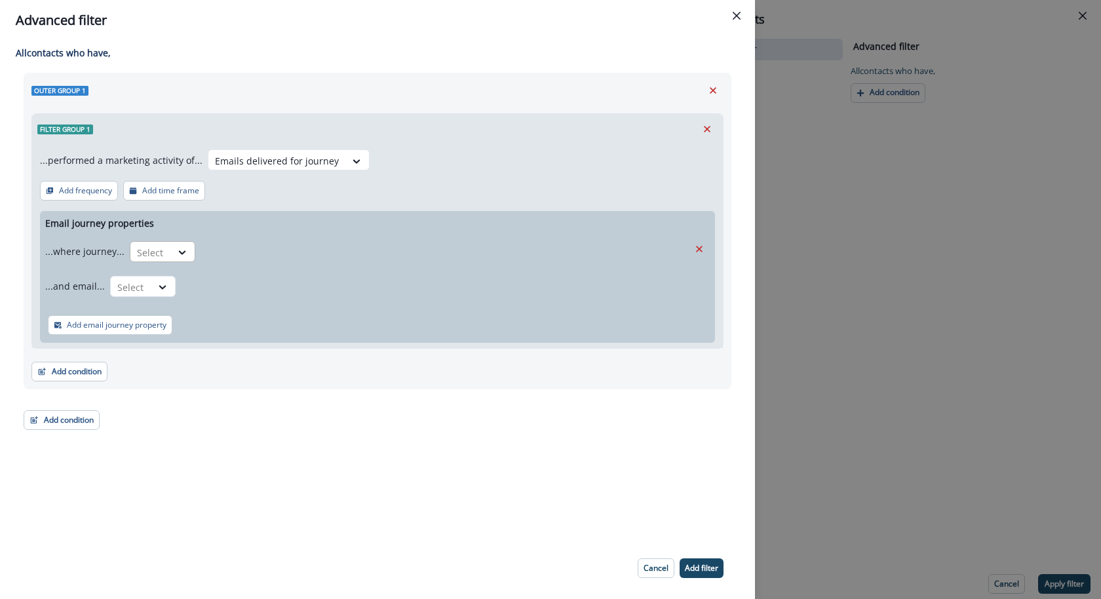
click at [161, 254] on div at bounding box center [151, 252] width 28 height 16
click at [165, 284] on div "is" at bounding box center [187, 281] width 123 height 24
click at [290, 244] on div at bounding box center [385, 252] width 355 height 16
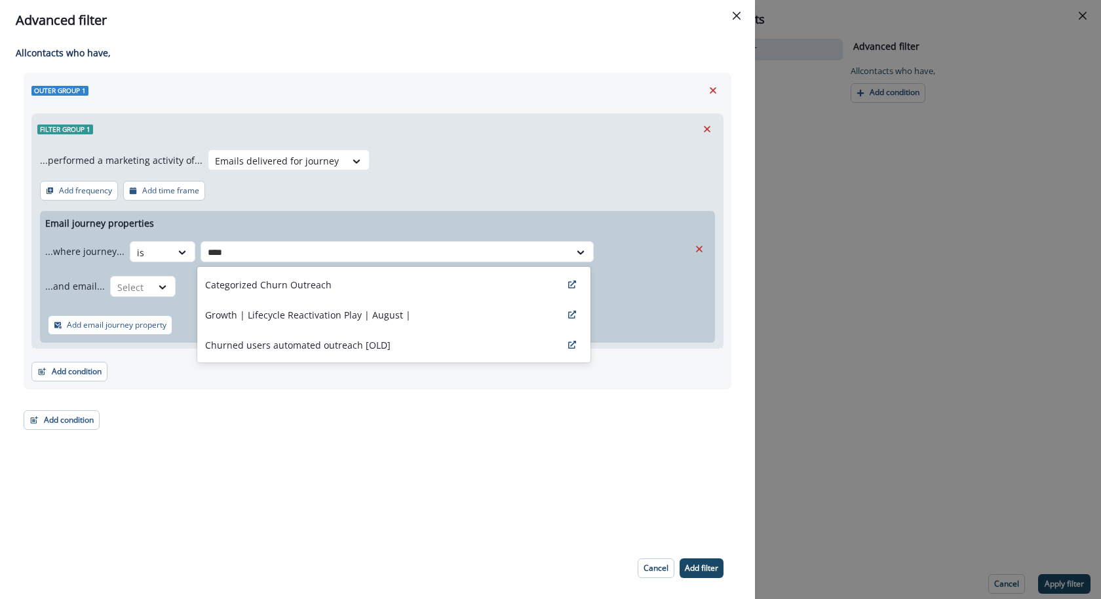
type input "*****"
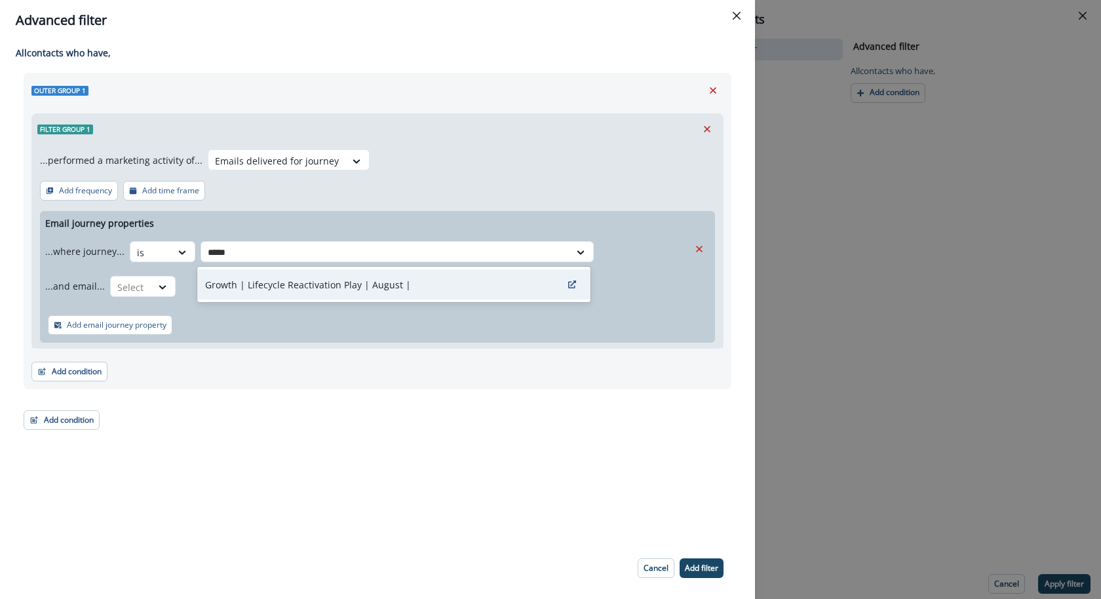
click at [285, 276] on div "Growth | Lifecycle Reactivation Play | August |" at bounding box center [393, 284] width 393 height 30
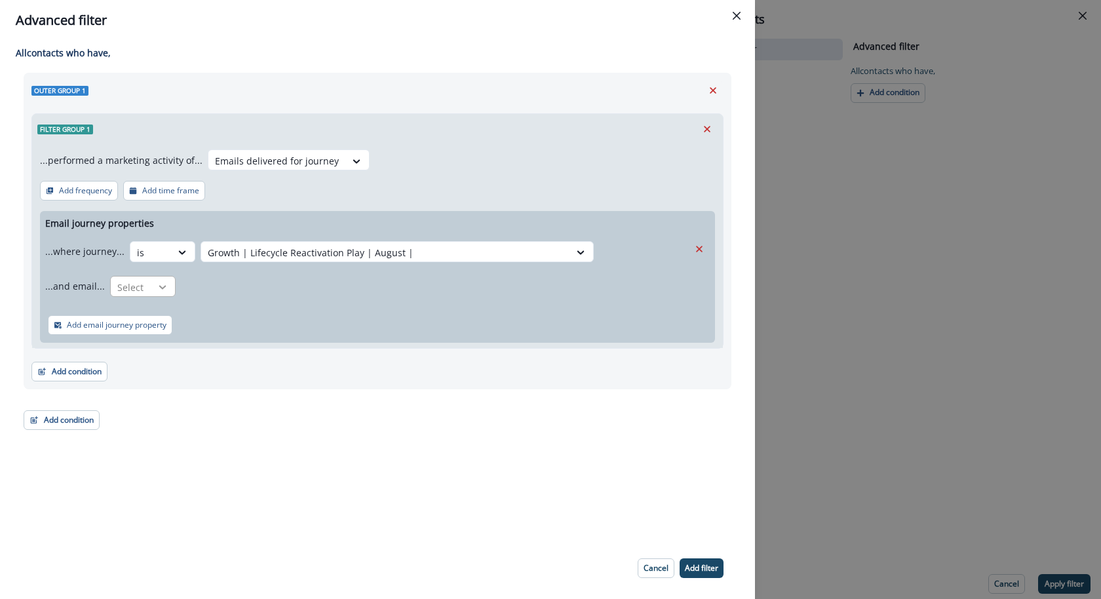
click at [176, 259] on icon at bounding box center [182, 252] width 12 height 13
click at [155, 322] on div "is" at bounding box center [168, 316] width 123 height 24
click at [224, 261] on div at bounding box center [385, 252] width 355 height 16
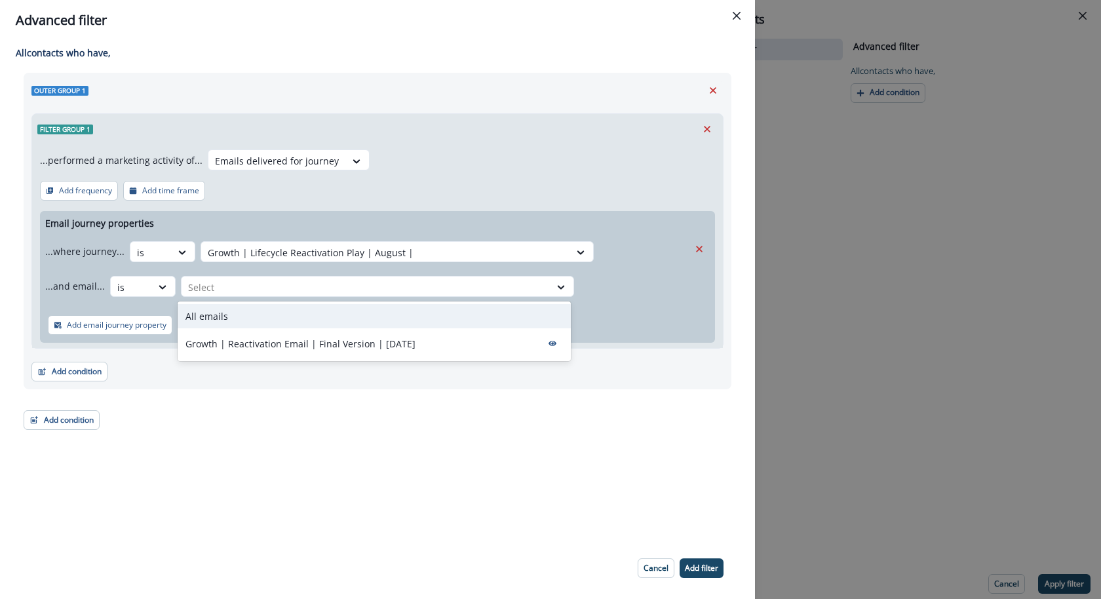
click at [221, 315] on p "All emails" at bounding box center [206, 316] width 43 height 14
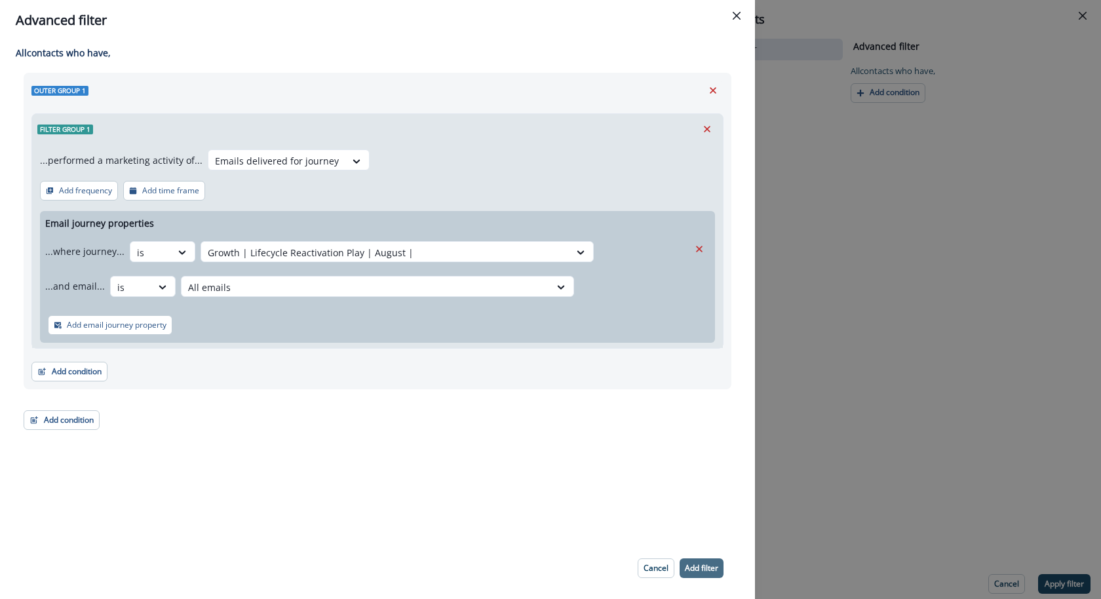
click at [717, 567] on p "Add filter" at bounding box center [701, 568] width 33 height 9
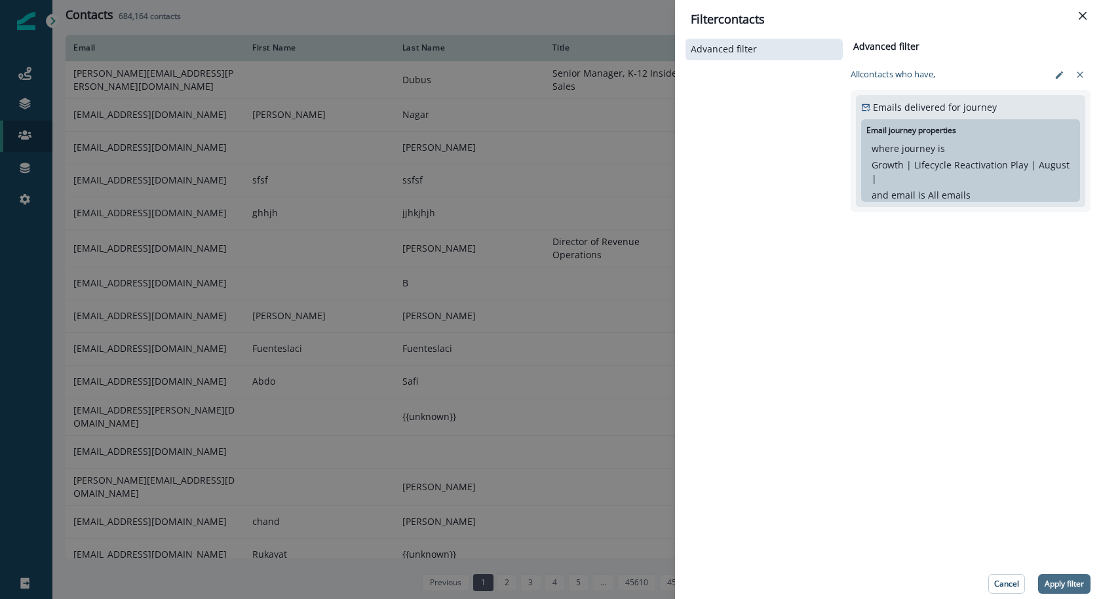
click at [1051, 575] on button "Apply filter" at bounding box center [1064, 584] width 52 height 20
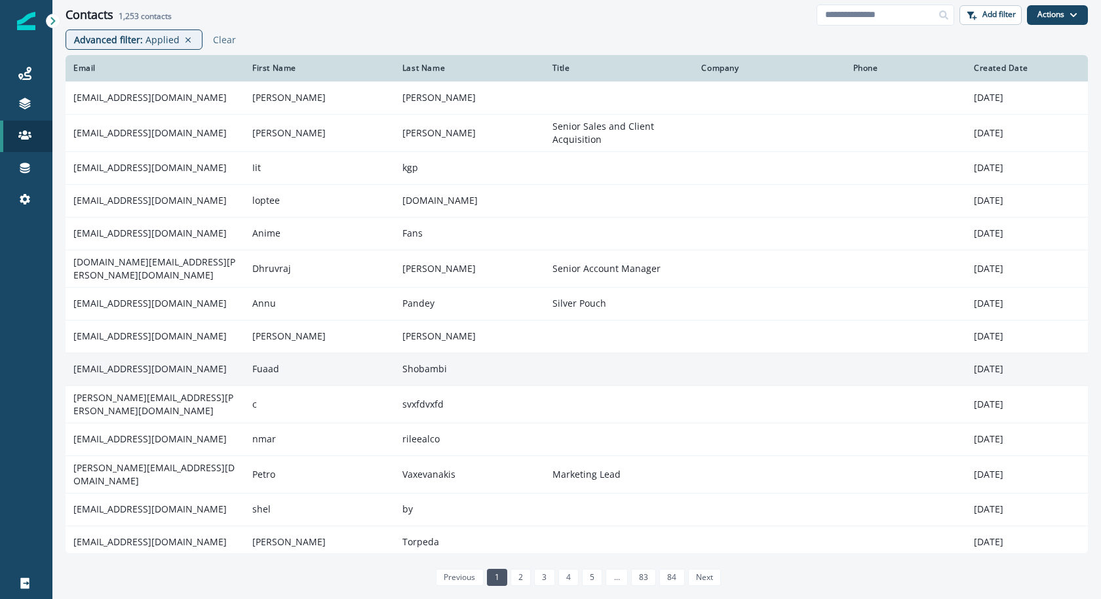
scroll to position [28, 0]
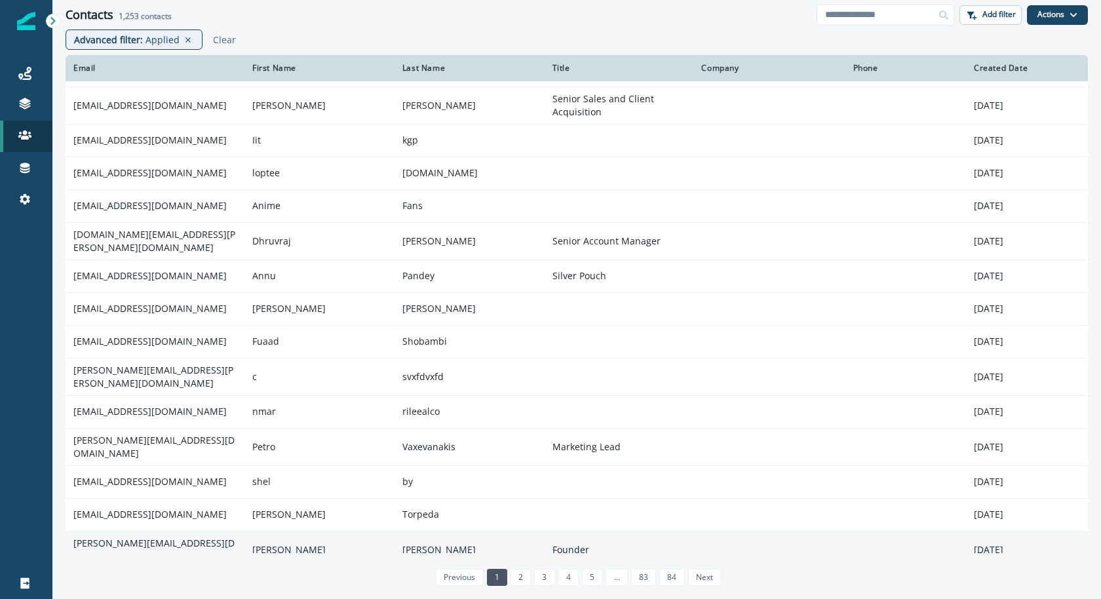
click at [151, 540] on td "patrick@brandconductor.com" at bounding box center [155, 549] width 179 height 37
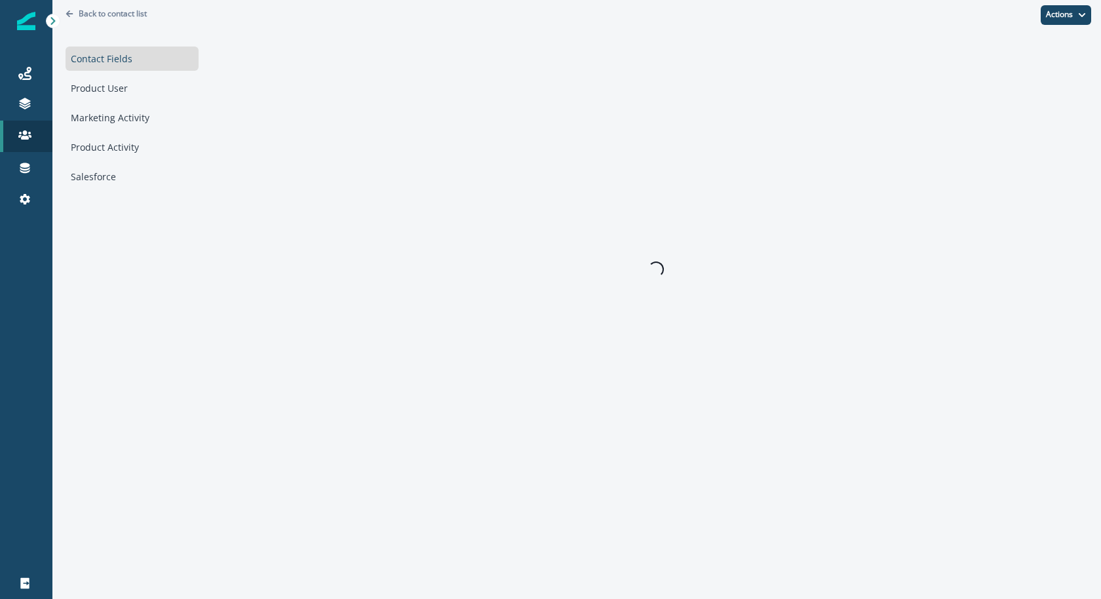
click at [151, 540] on div "Back to contact list Contact Fields Product User Marketing Activity Product Act…" at bounding box center [576, 299] width 1049 height 599
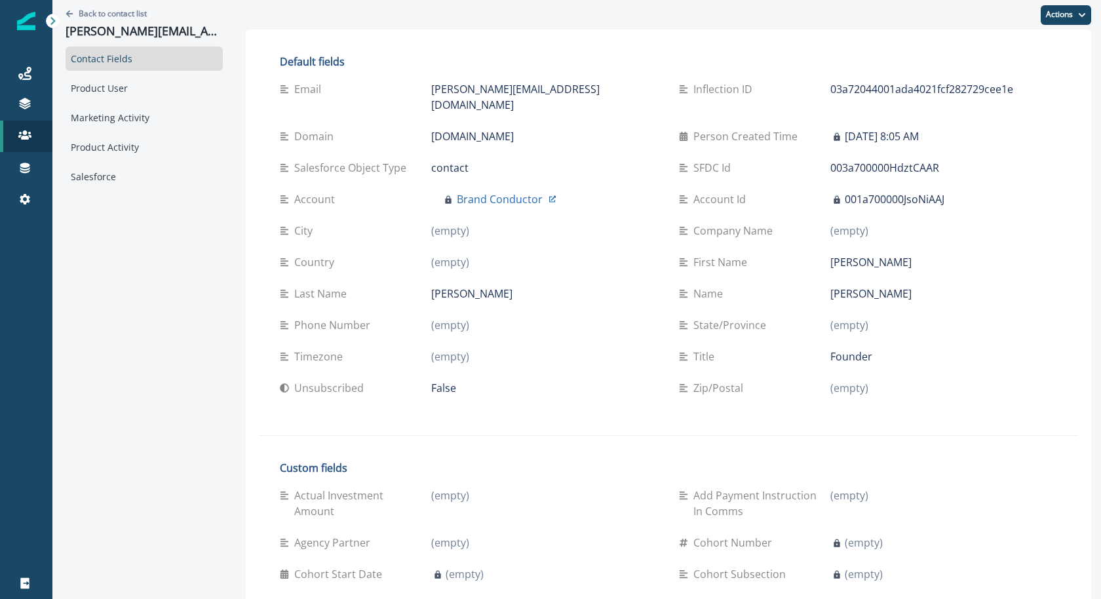
click at [507, 87] on p "patrick@brandconductor.com" at bounding box center [544, 96] width 227 height 31
copy div "patrick@brandconductor.com"
click at [162, 120] on div "Marketing Activity" at bounding box center [144, 118] width 157 height 24
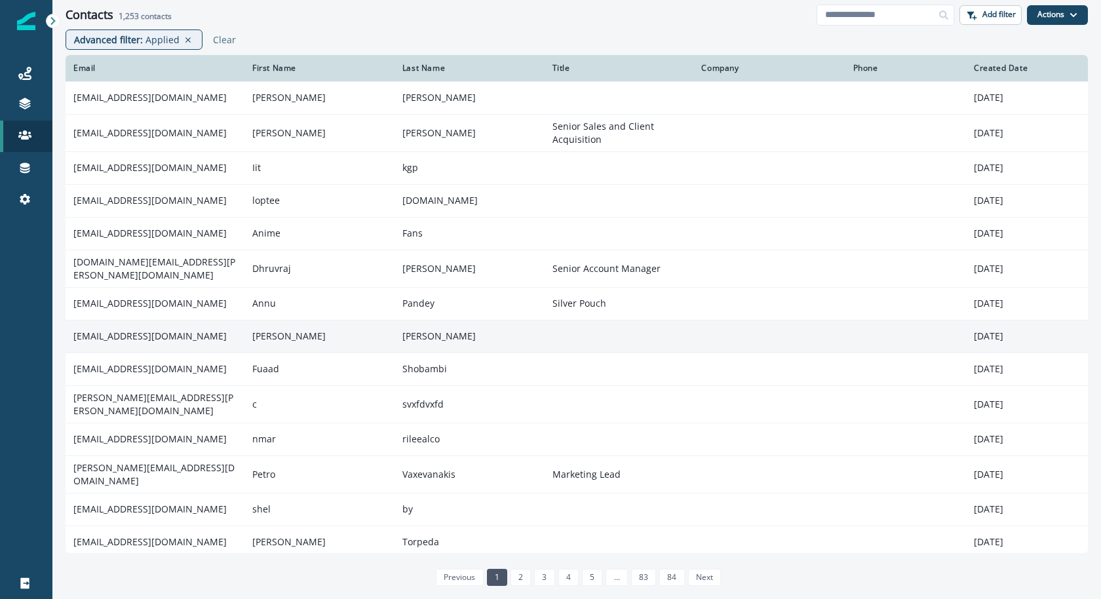
scroll to position [28, 0]
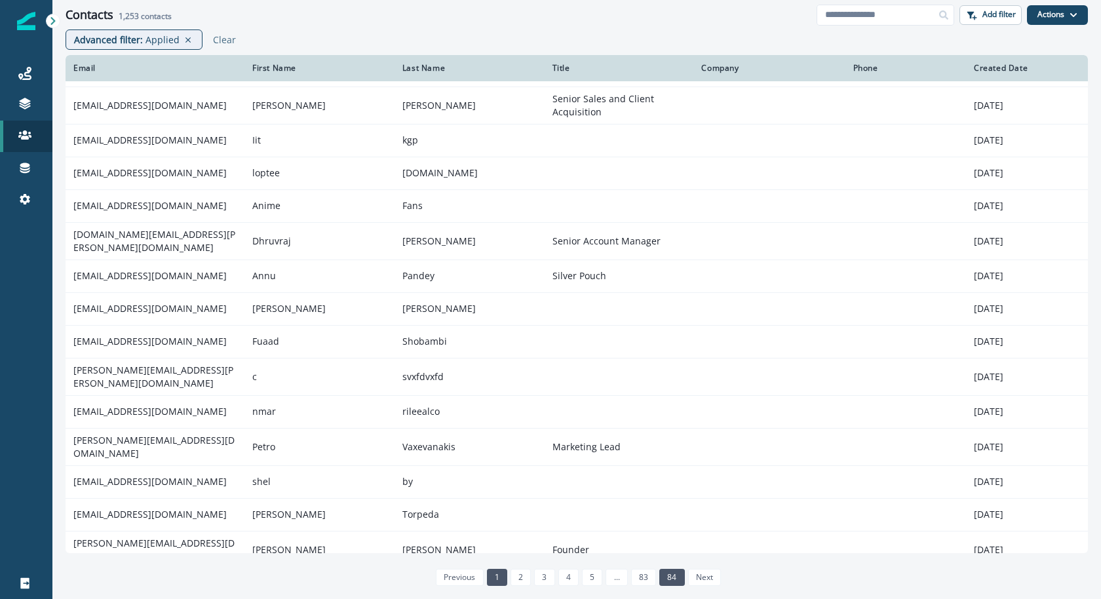
click at [659, 579] on link "84" at bounding box center [671, 577] width 25 height 17
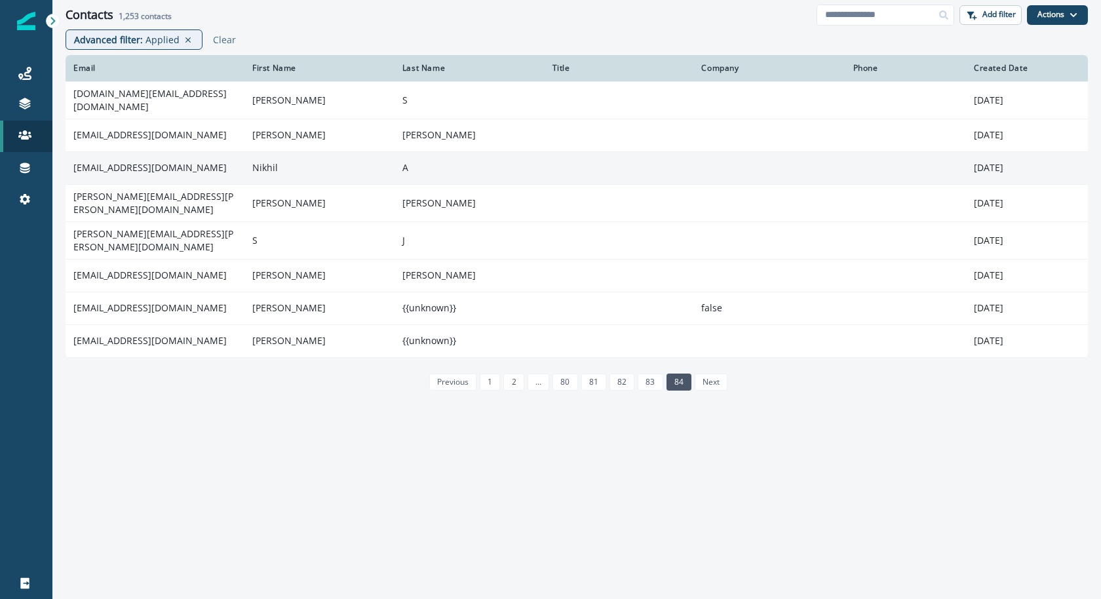
click at [154, 170] on td "nikhil@wesenglishtutors.com" at bounding box center [155, 167] width 179 height 33
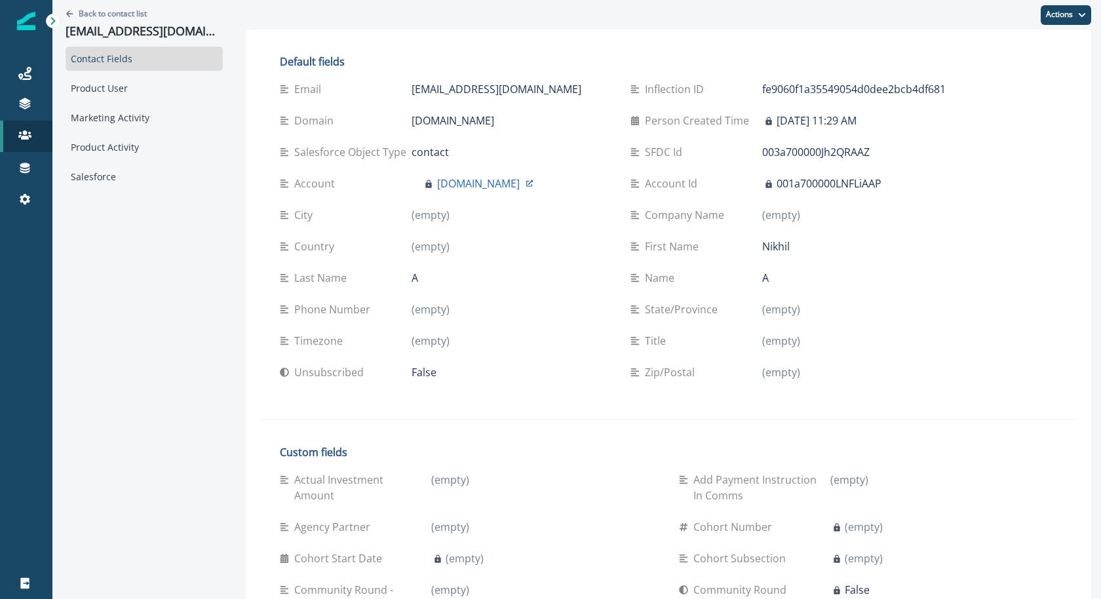
click at [552, 91] on p "nikhil@wesenglishtutors.com" at bounding box center [497, 89] width 170 height 16
copy div "nikhil@wesenglishtutors.com"
click at [71, 121] on div "Marketing Activity" at bounding box center [144, 118] width 157 height 24
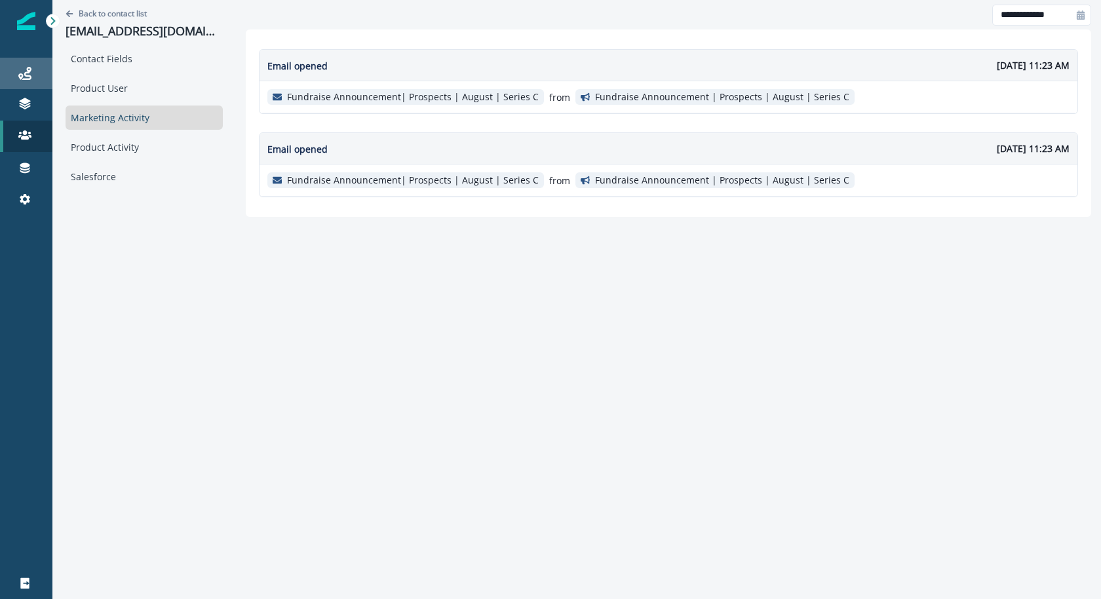
click at [31, 66] on div "Journeys" at bounding box center [26, 74] width 42 height 16
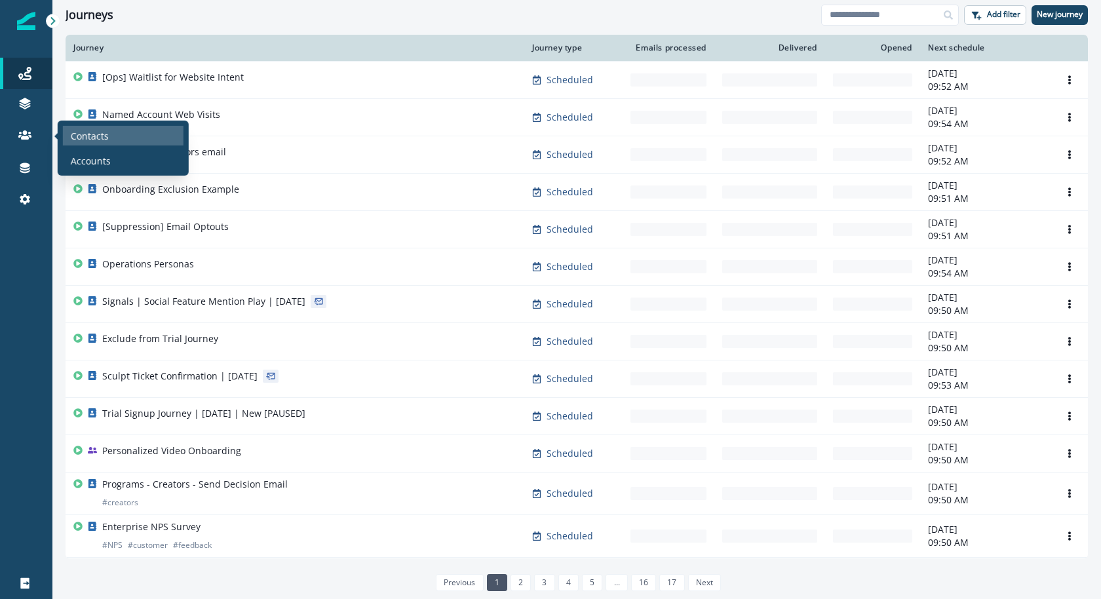
click at [82, 141] on p "Contacts" at bounding box center [90, 135] width 38 height 14
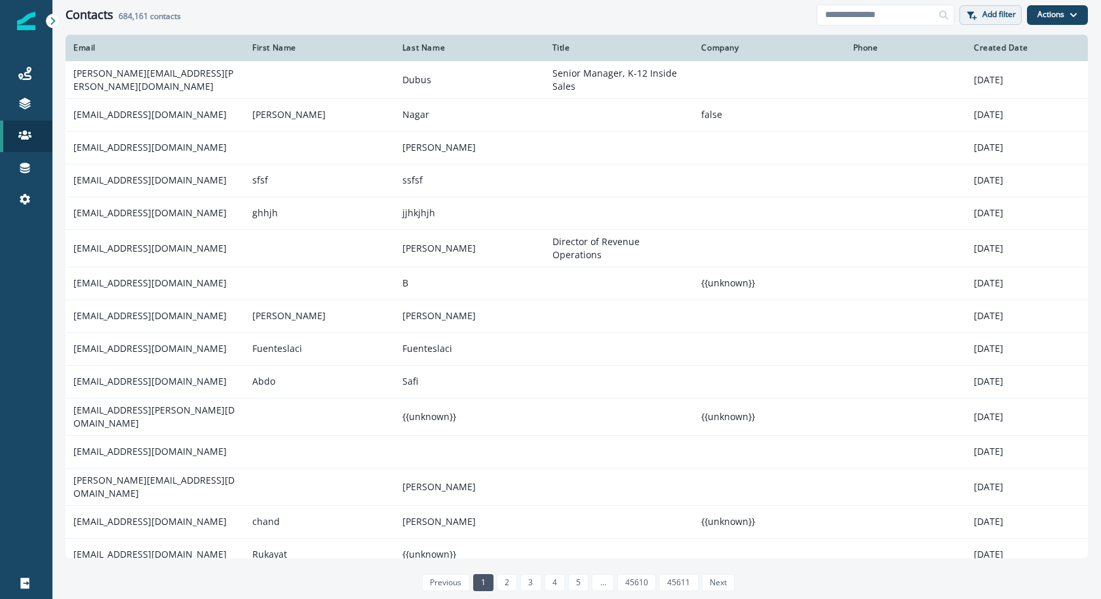
click at [988, 10] on p "Add filter" at bounding box center [998, 14] width 33 height 9
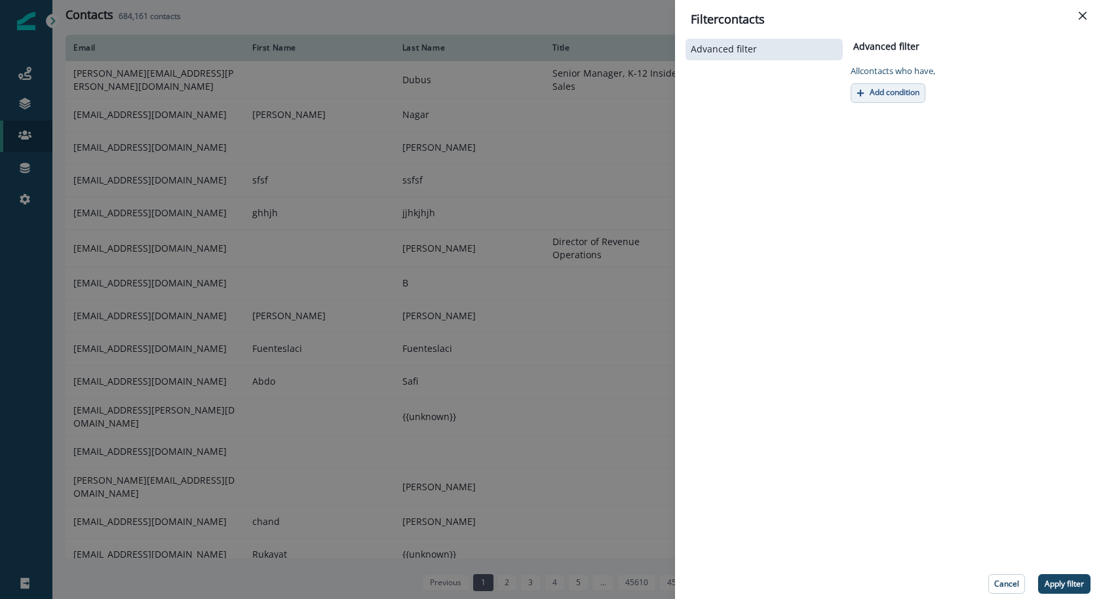
click at [894, 93] on p "Add condition" at bounding box center [895, 92] width 50 height 9
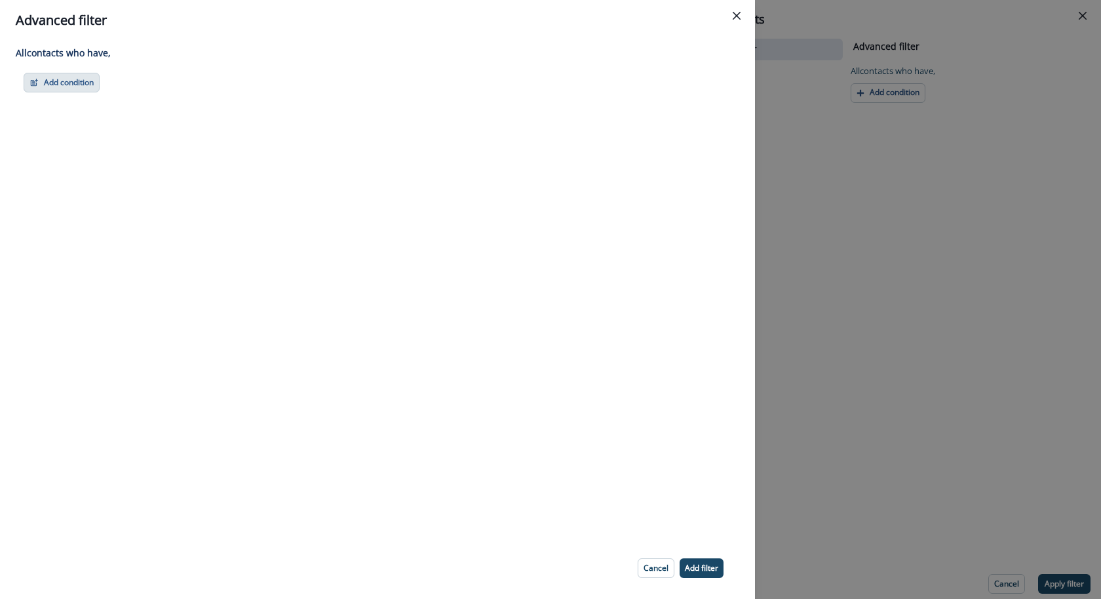
click at [59, 75] on button "Add condition" at bounding box center [62, 83] width 76 height 20
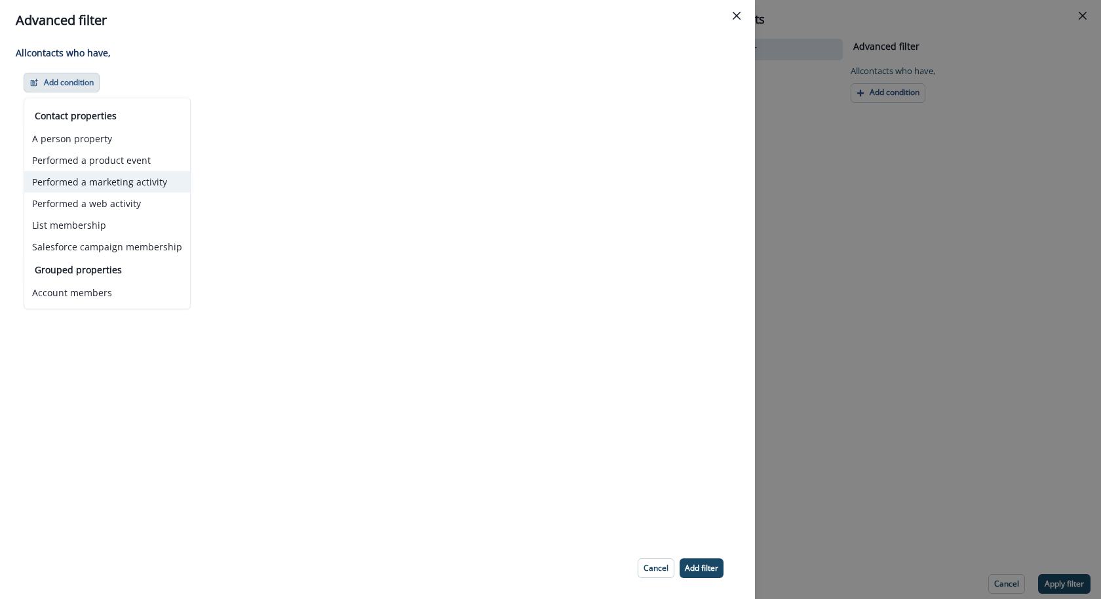
click at [118, 185] on button "Performed a marketing activity" at bounding box center [107, 182] width 166 height 22
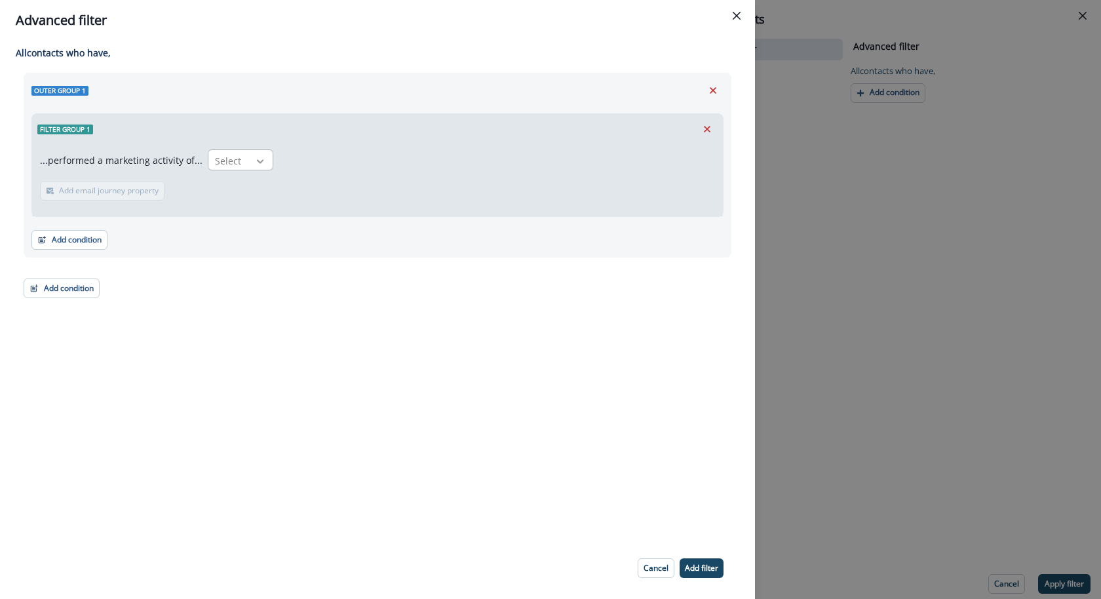
click at [256, 159] on icon at bounding box center [260, 161] width 12 height 13
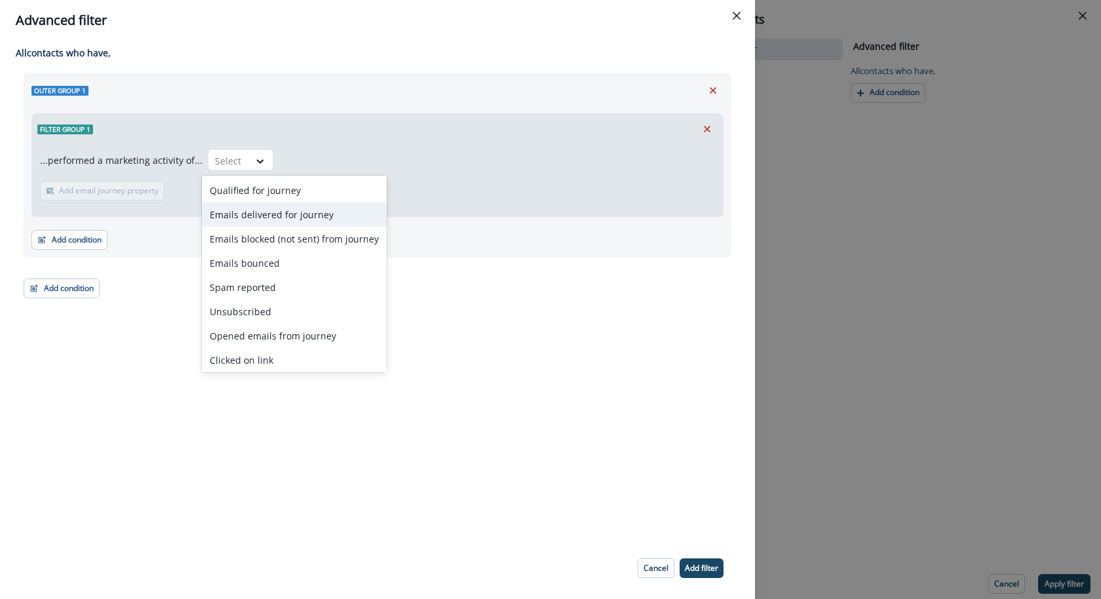
click at [256, 215] on div "Emails delivered for journey" at bounding box center [294, 214] width 185 height 24
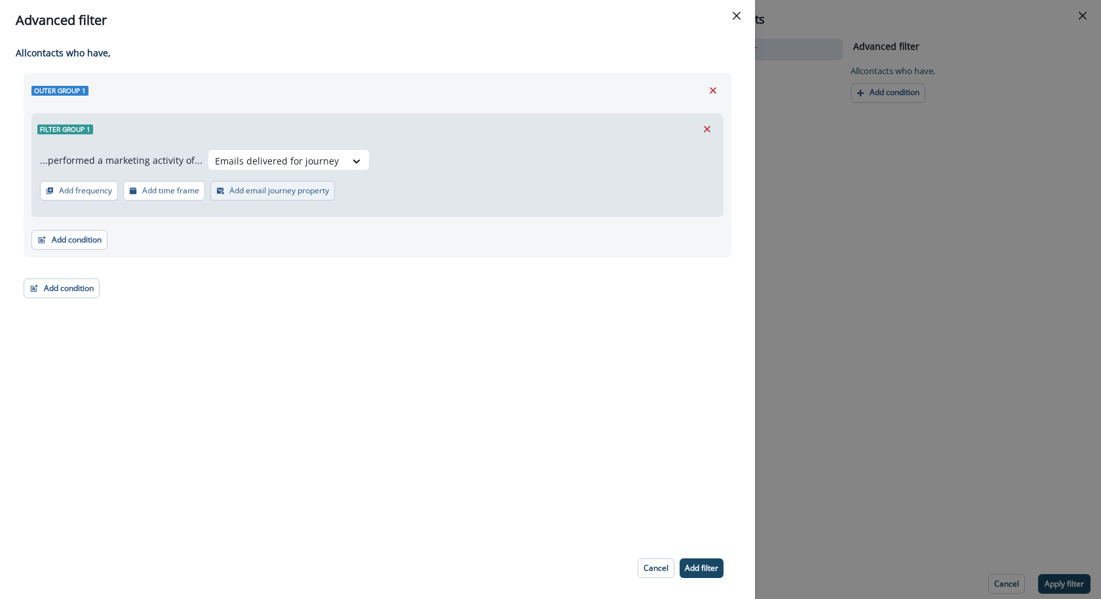
click at [237, 197] on button "Add email journey property" at bounding box center [272, 191] width 125 height 20
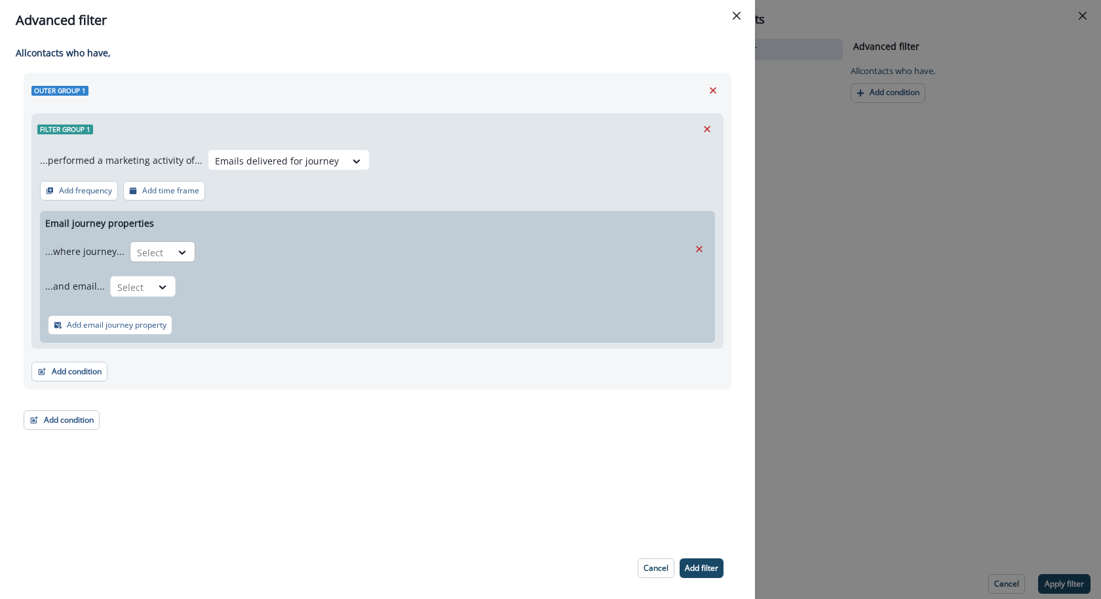
click at [174, 242] on div at bounding box center [183, 253] width 24 height 22
click at [166, 328] on div "is" at bounding box center [187, 330] width 123 height 24
click at [273, 253] on div at bounding box center [385, 252] width 355 height 16
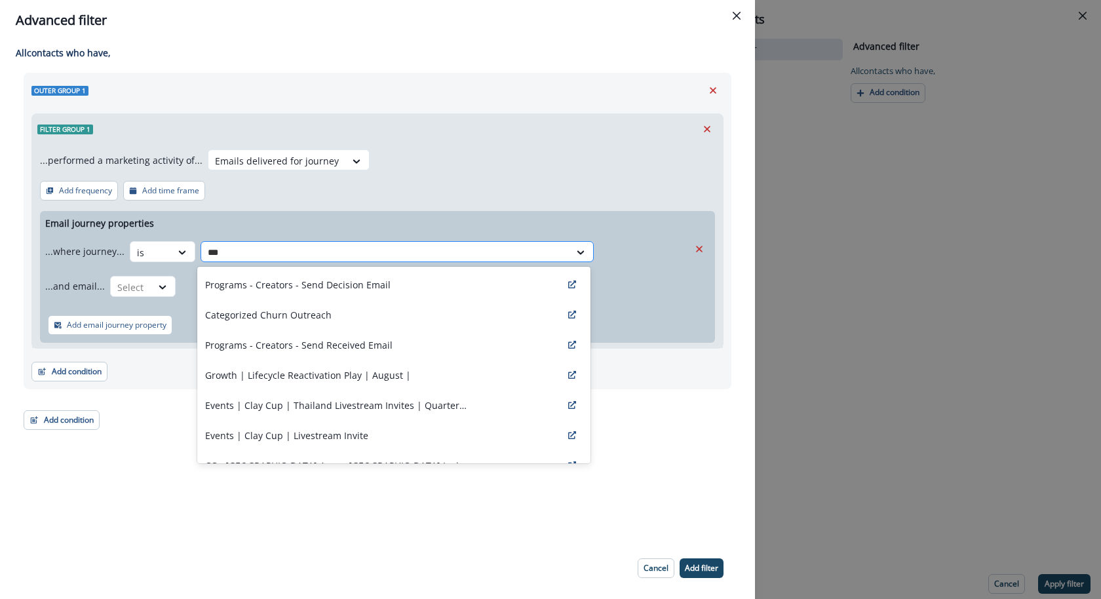
type input "****"
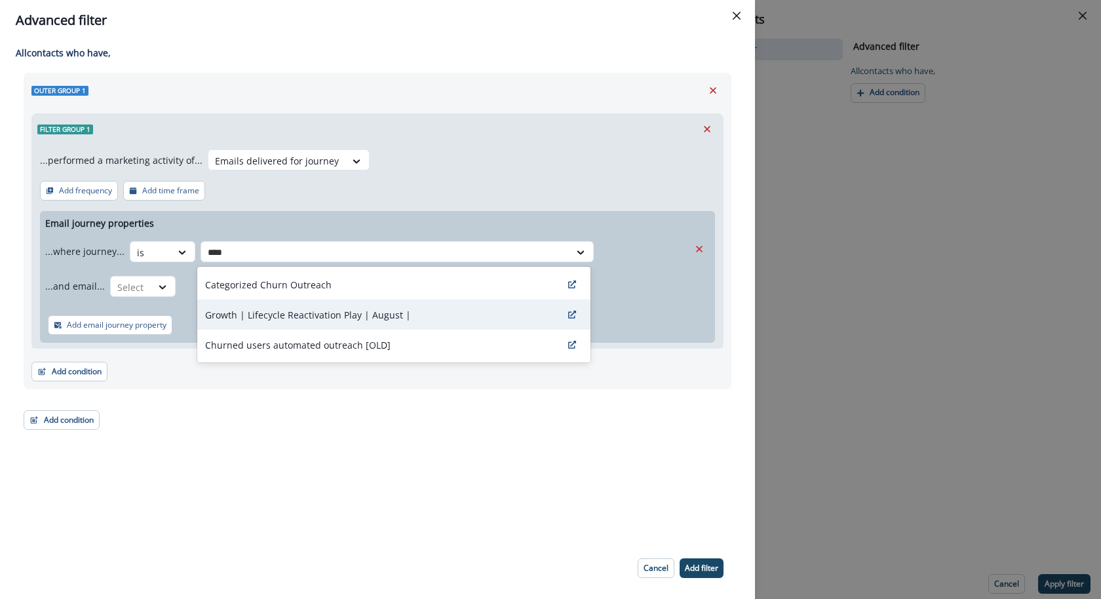
click at [290, 320] on p "Growth | Lifecycle Reactivation Play | August |" at bounding box center [308, 315] width 206 height 14
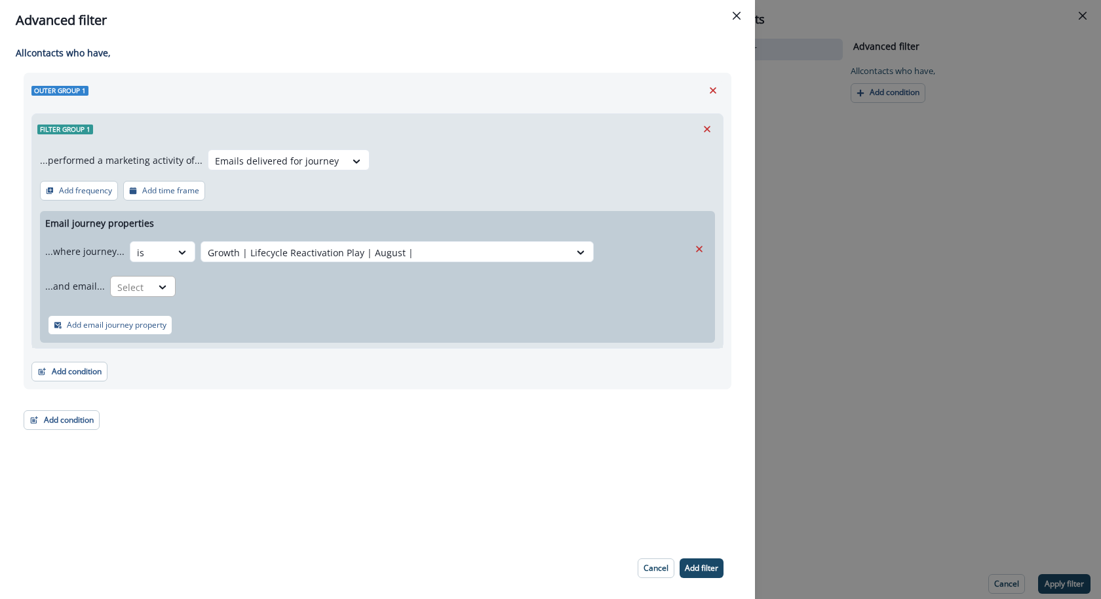
click at [144, 263] on div "Select" at bounding box center [150, 253] width 41 height 22
click at [146, 371] on div "is" at bounding box center [168, 365] width 123 height 24
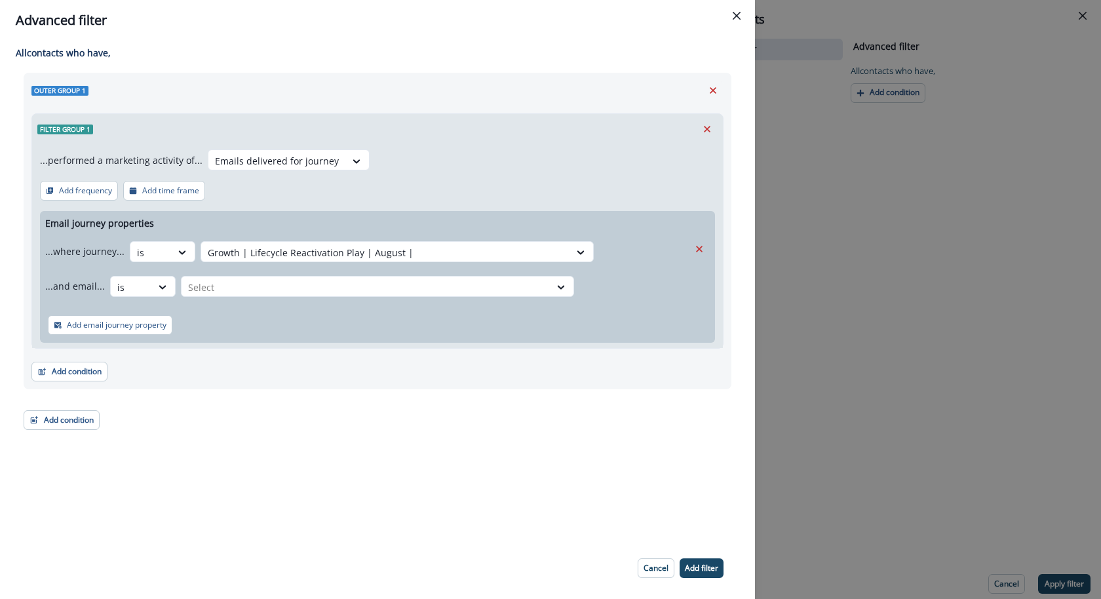
click at [248, 271] on div "...and email... option is, selected. is Select" at bounding box center [367, 286] width 644 height 32
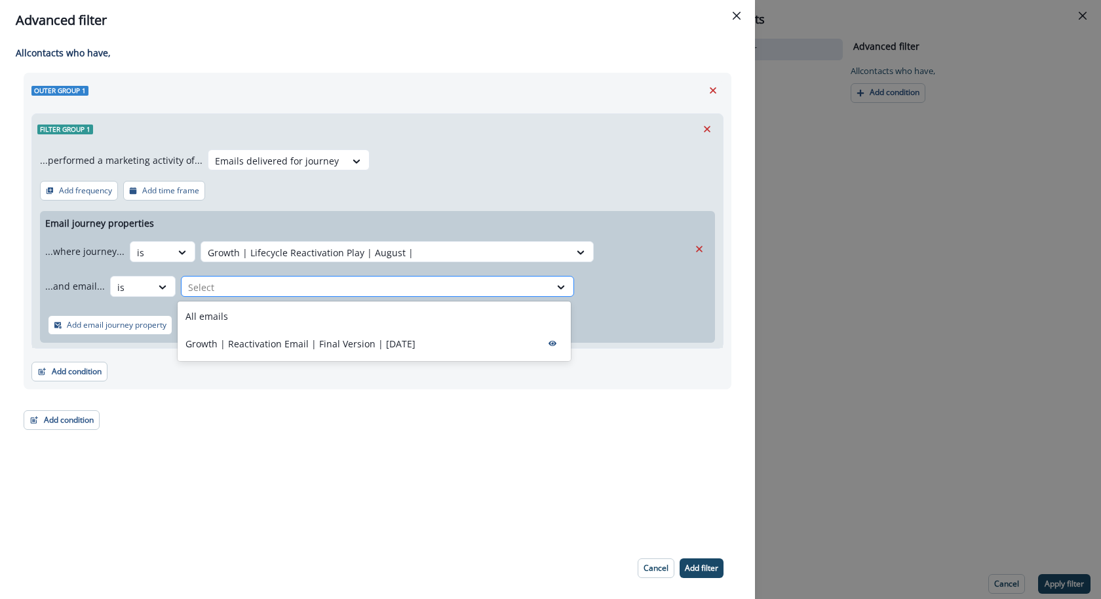
click at [241, 281] on div at bounding box center [365, 287] width 355 height 16
click at [237, 313] on div "All emails" at bounding box center [374, 316] width 393 height 24
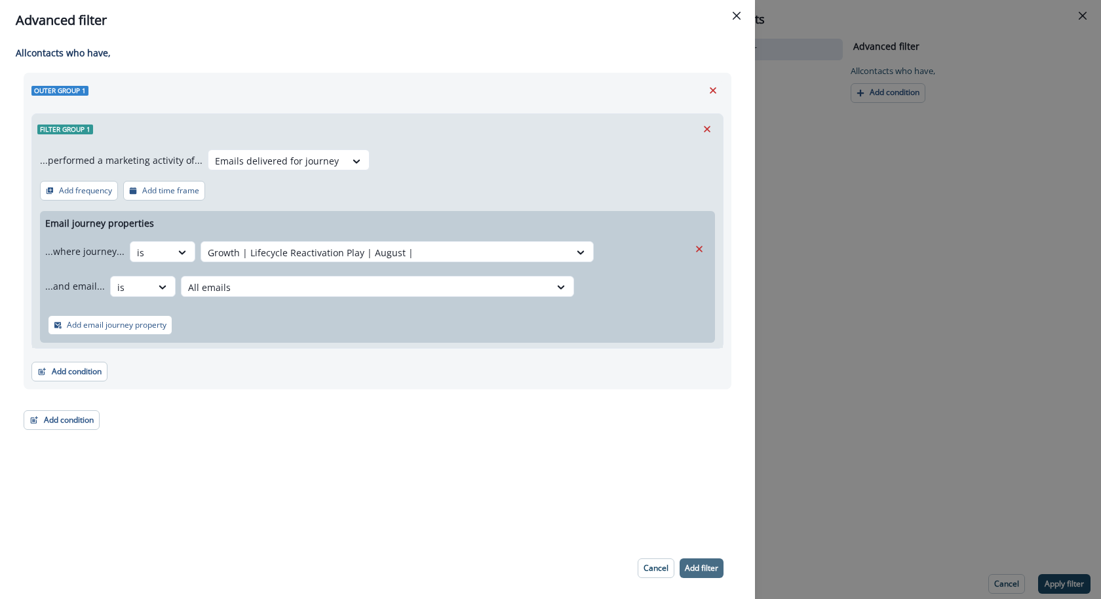
click at [712, 575] on button "Add filter" at bounding box center [702, 568] width 44 height 20
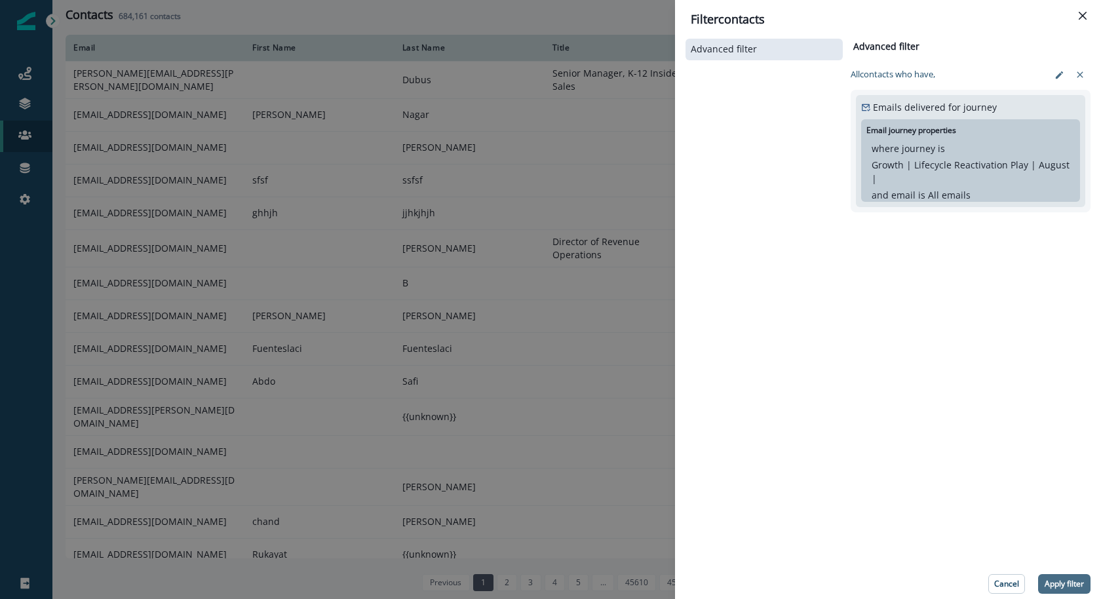
click at [1052, 588] on p "Apply filter" at bounding box center [1064, 583] width 39 height 9
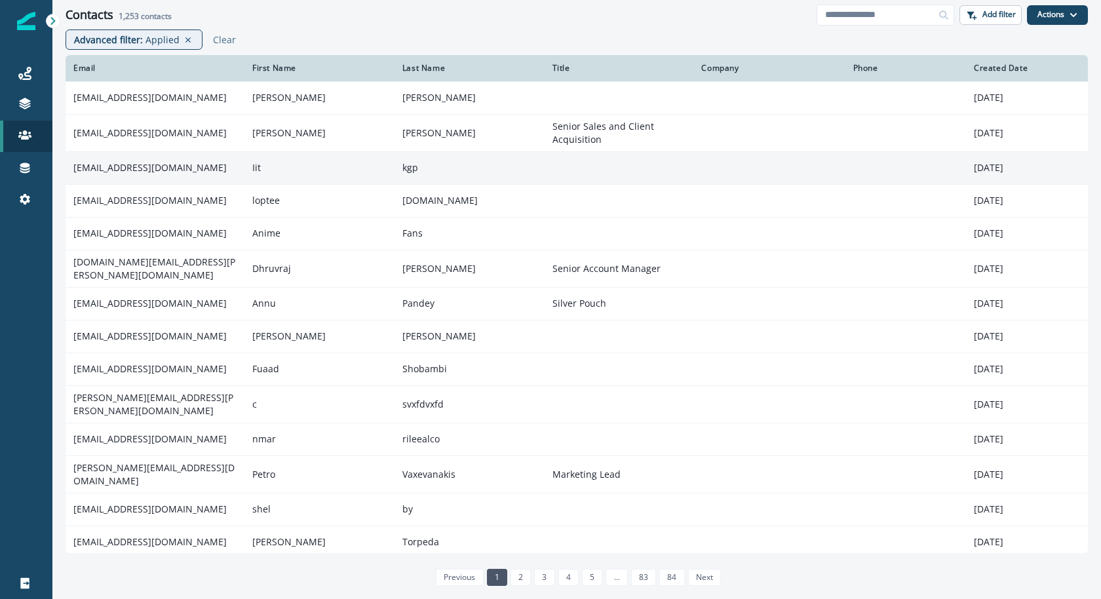
click at [163, 170] on td "[EMAIL_ADDRESS][DOMAIN_NAME]" at bounding box center [155, 167] width 179 height 33
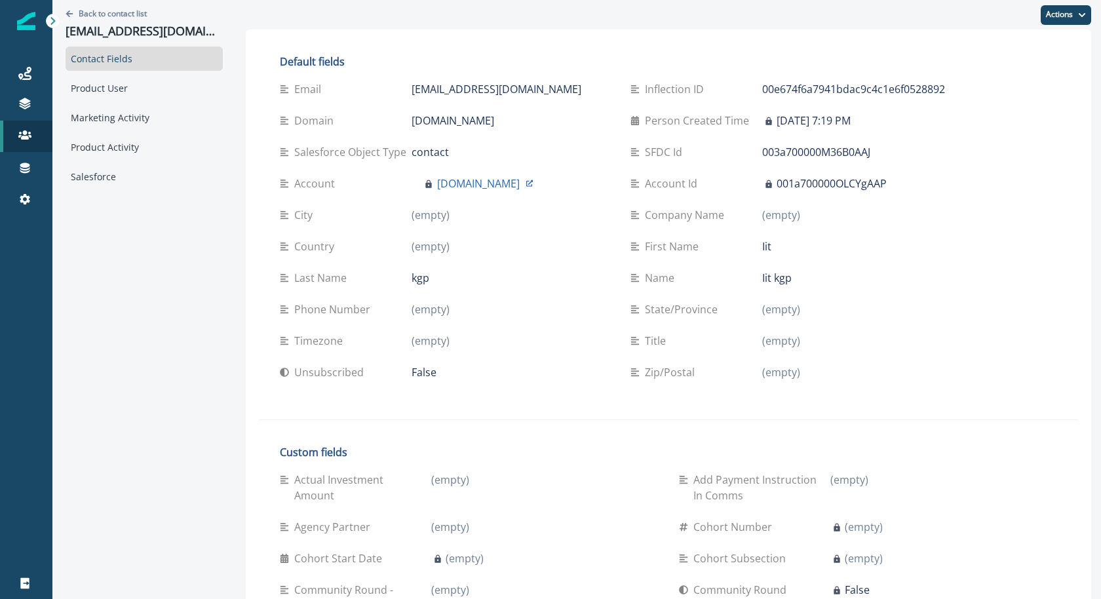
click at [482, 89] on div "[EMAIL_ADDRESS][DOMAIN_NAME]" at bounding box center [511, 89] width 198 height 16
click at [482, 90] on div "[EMAIL_ADDRESS][DOMAIN_NAME]" at bounding box center [511, 89] width 198 height 16
copy div "[EMAIL_ADDRESS][DOMAIN_NAME]"
click at [96, 85] on div "Product User" at bounding box center [144, 88] width 157 height 24
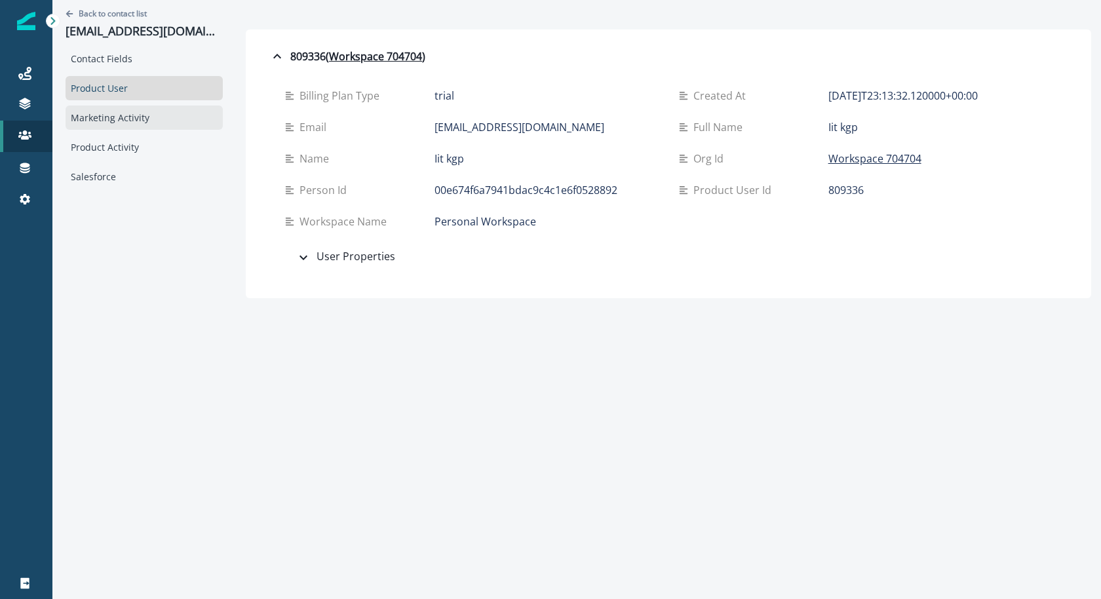
click at [98, 118] on div "Marketing Activity" at bounding box center [144, 118] width 157 height 24
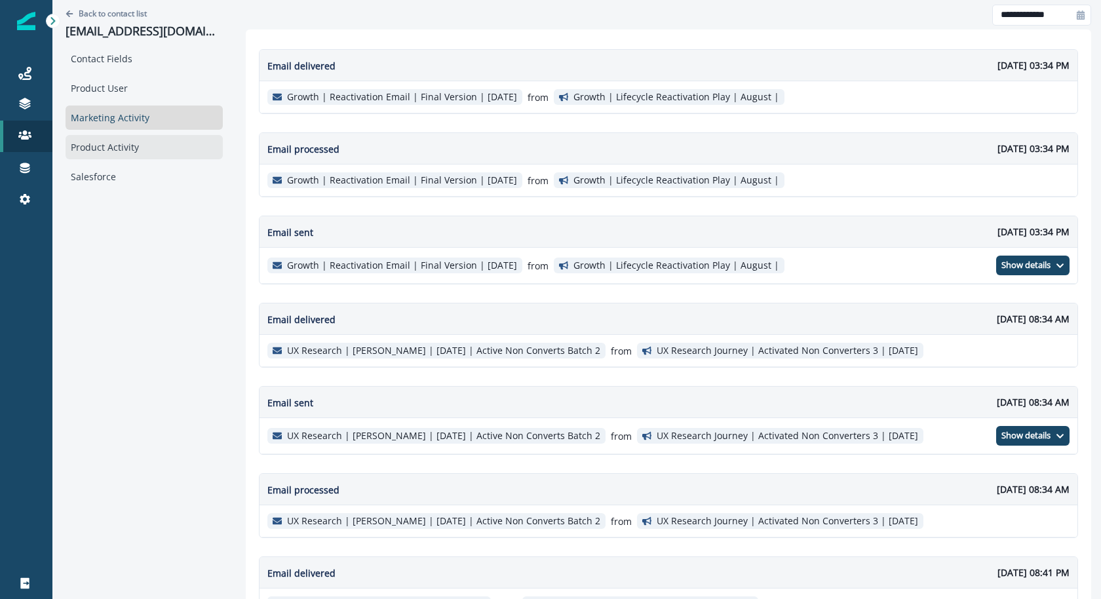
click at [95, 145] on div "Product Activity" at bounding box center [144, 147] width 157 height 24
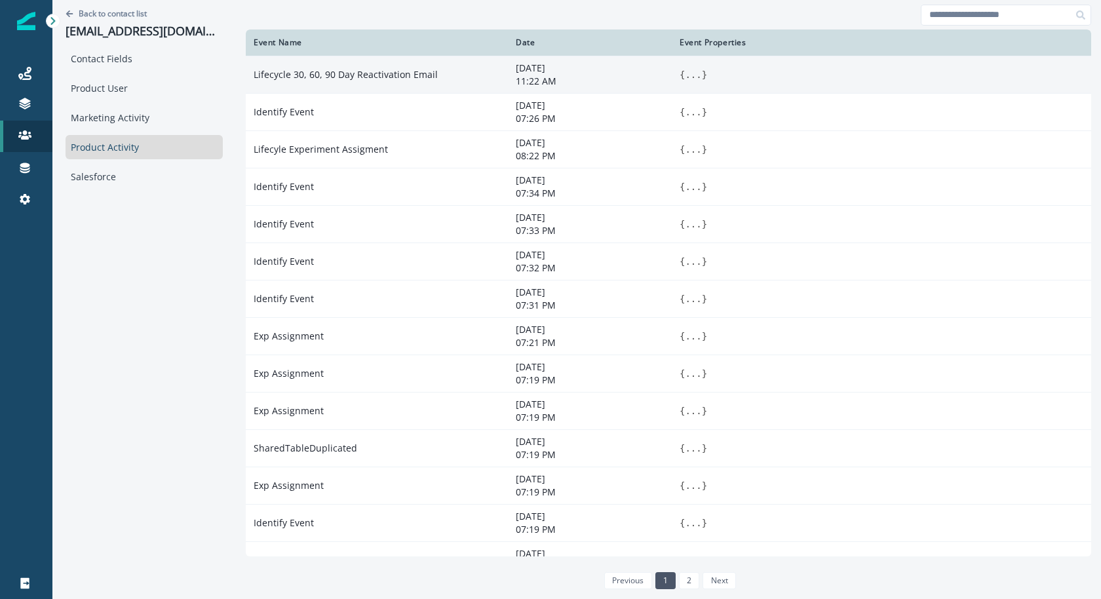
click at [685, 73] on button "..." at bounding box center [693, 74] width 16 height 13
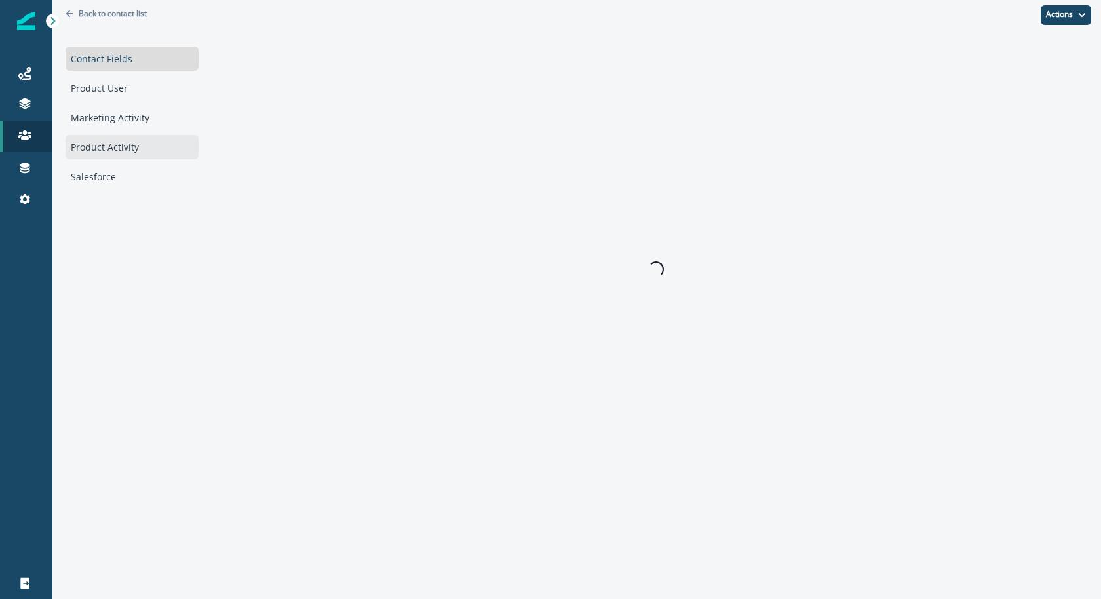
click at [153, 140] on div "Product Activity" at bounding box center [132, 147] width 133 height 24
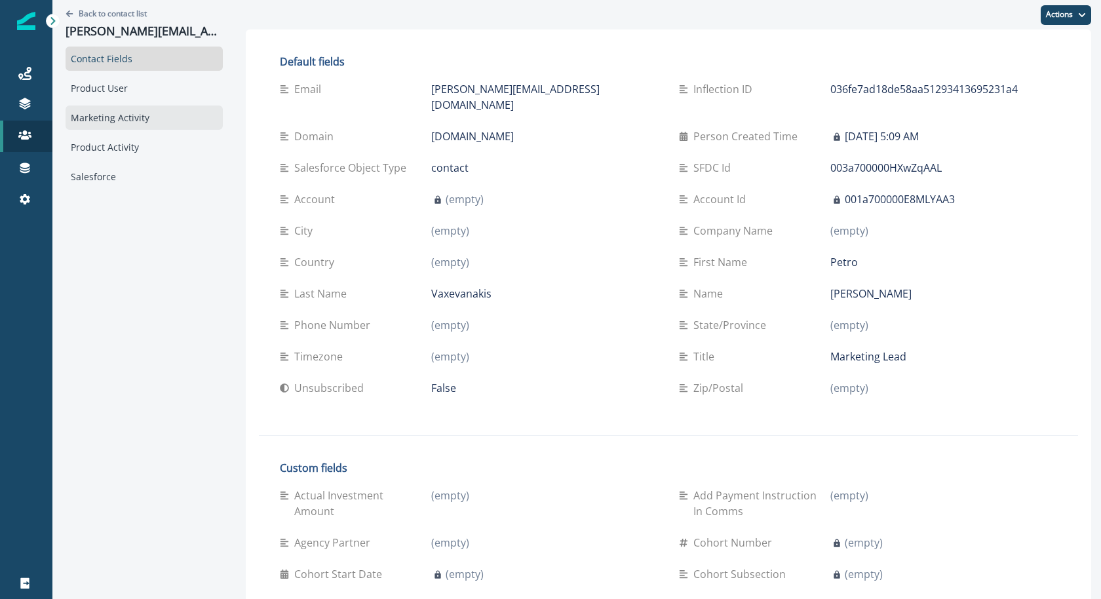
click at [89, 106] on div "Marketing Activity" at bounding box center [144, 118] width 157 height 24
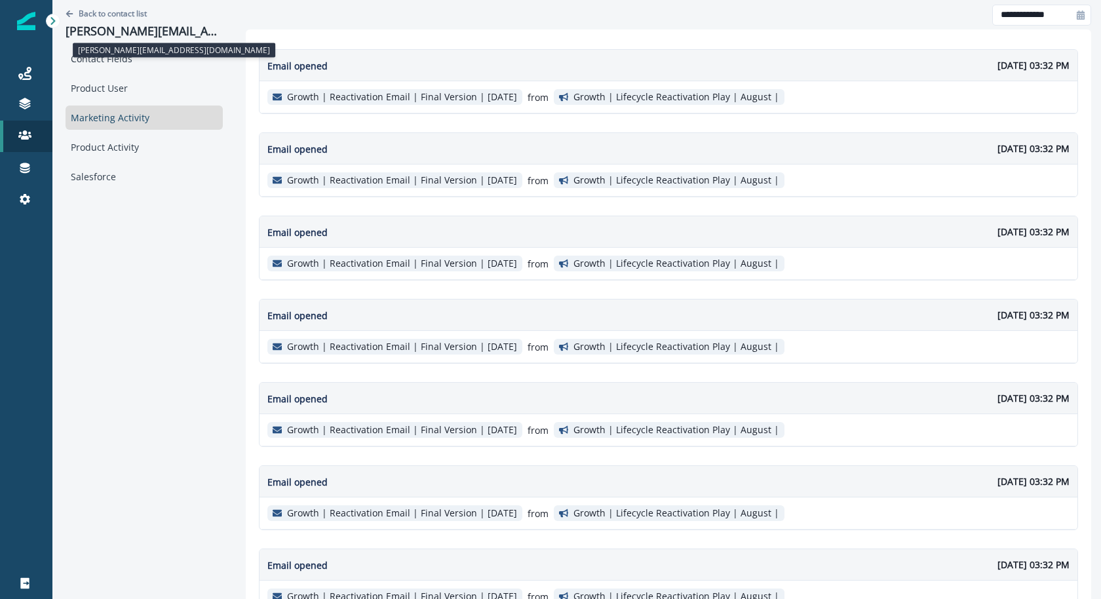
click at [163, 31] on p "petro.vaxevanakis@nextmatter.com" at bounding box center [144, 31] width 157 height 14
copy p "petro.vaxevanakis@nextmatter.com"
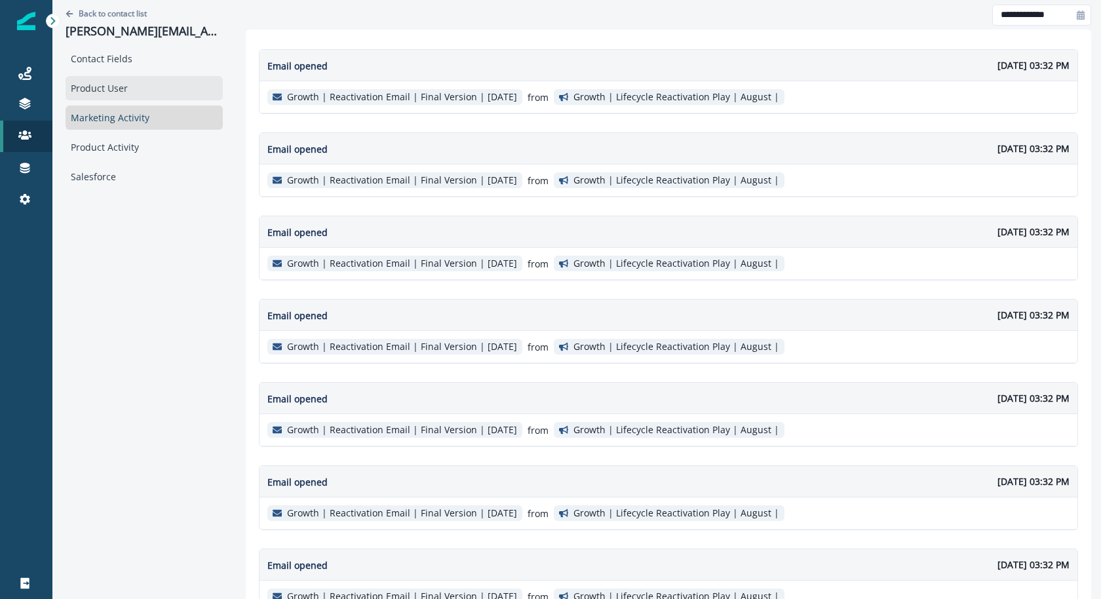
click at [146, 88] on div "Product User" at bounding box center [144, 88] width 157 height 24
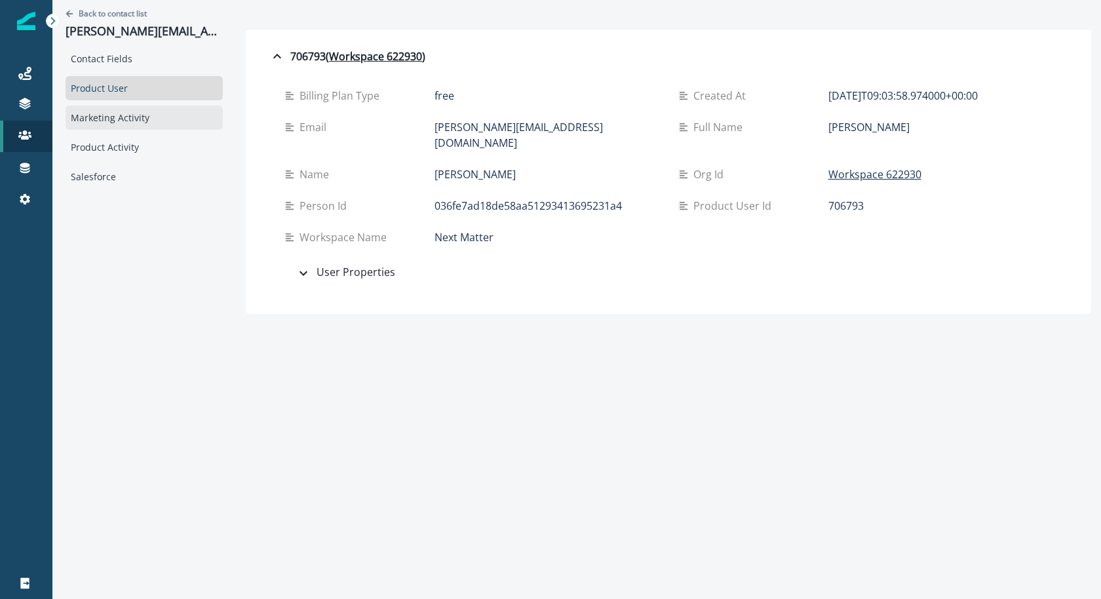
click at [132, 128] on div "Marketing Activity" at bounding box center [144, 118] width 157 height 24
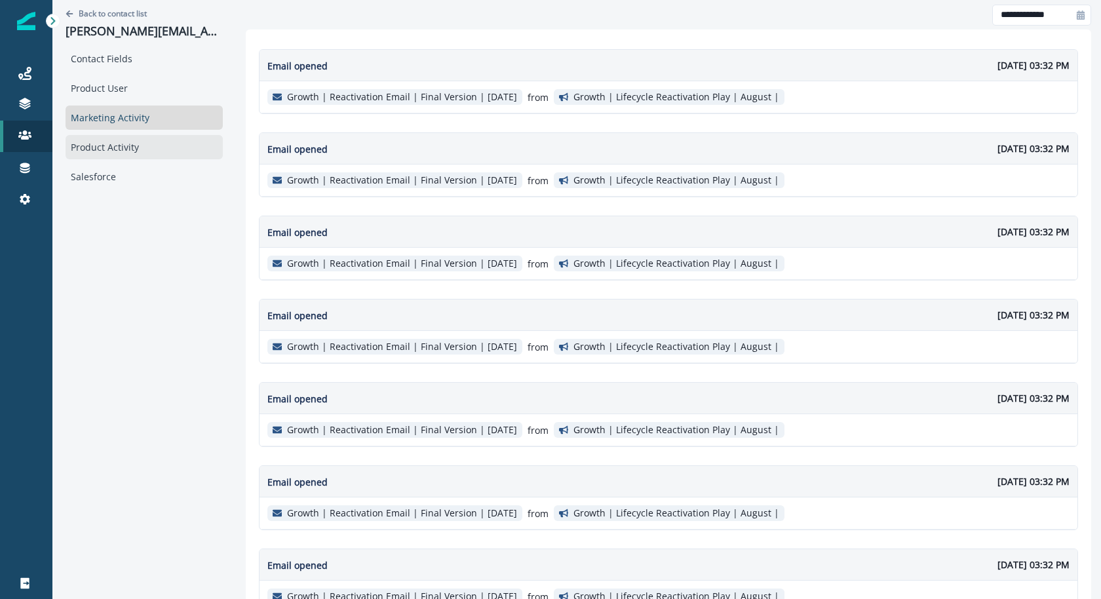
click at [126, 144] on div "Product Activity" at bounding box center [144, 147] width 157 height 24
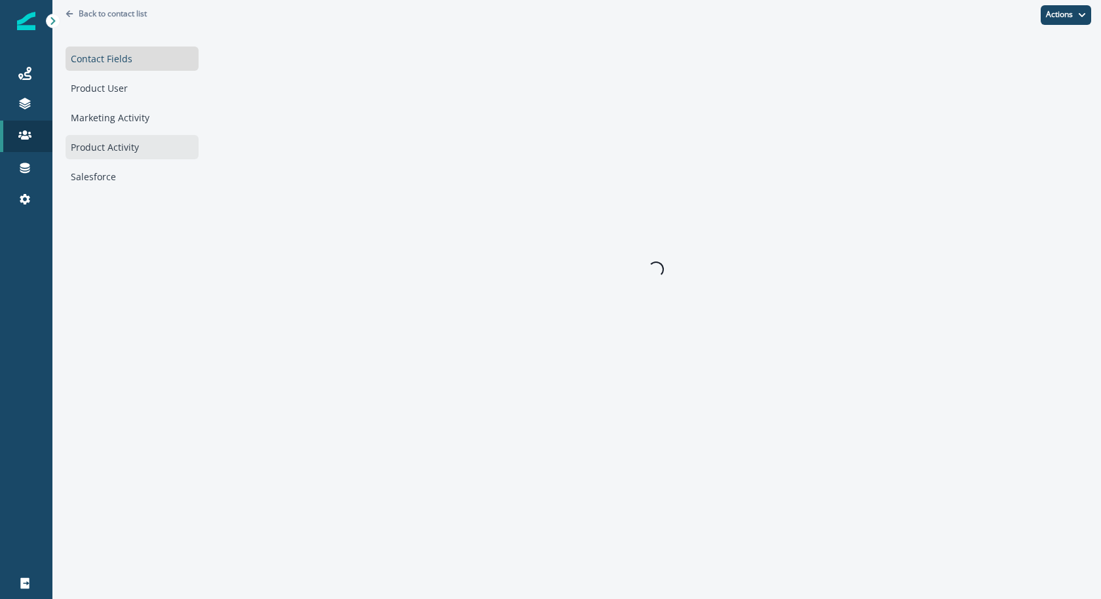
click at [126, 136] on div "Product Activity" at bounding box center [132, 147] width 133 height 24
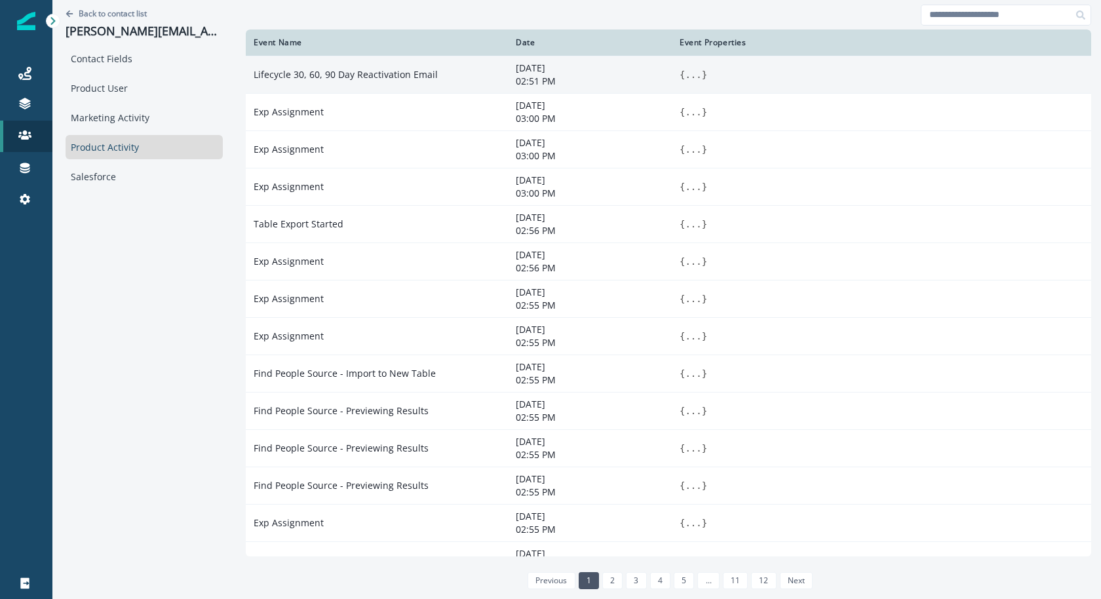
click at [685, 79] on button "..." at bounding box center [693, 74] width 16 height 13
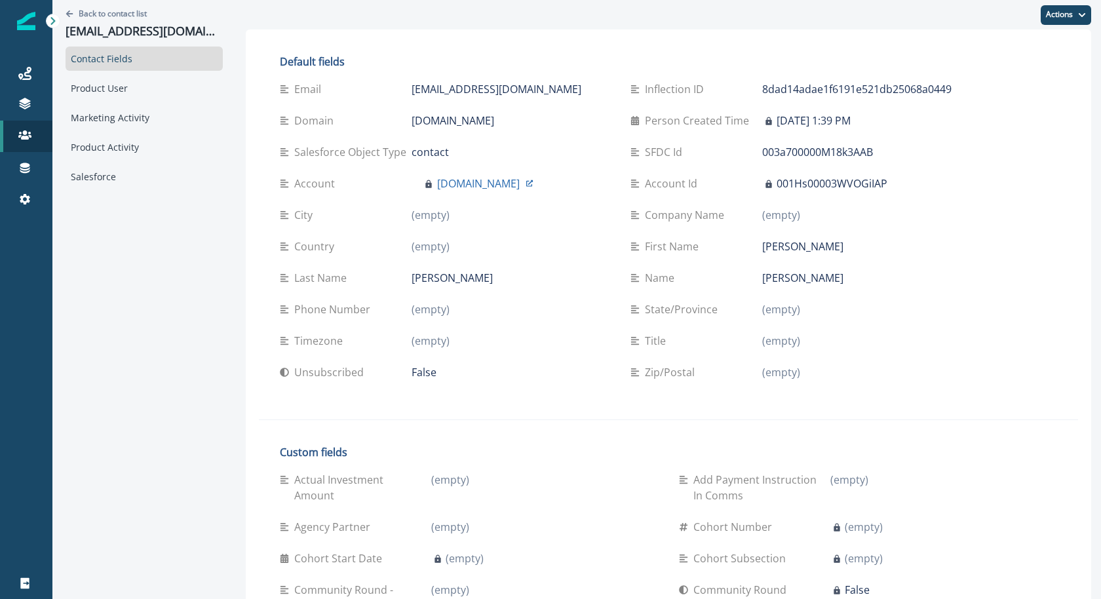
click at [115, 130] on div "Contact Fields Product User Marketing Activity Product Activity Salesforce" at bounding box center [144, 118] width 157 height 142
click at [115, 121] on div "Marketing Activity" at bounding box center [144, 118] width 157 height 24
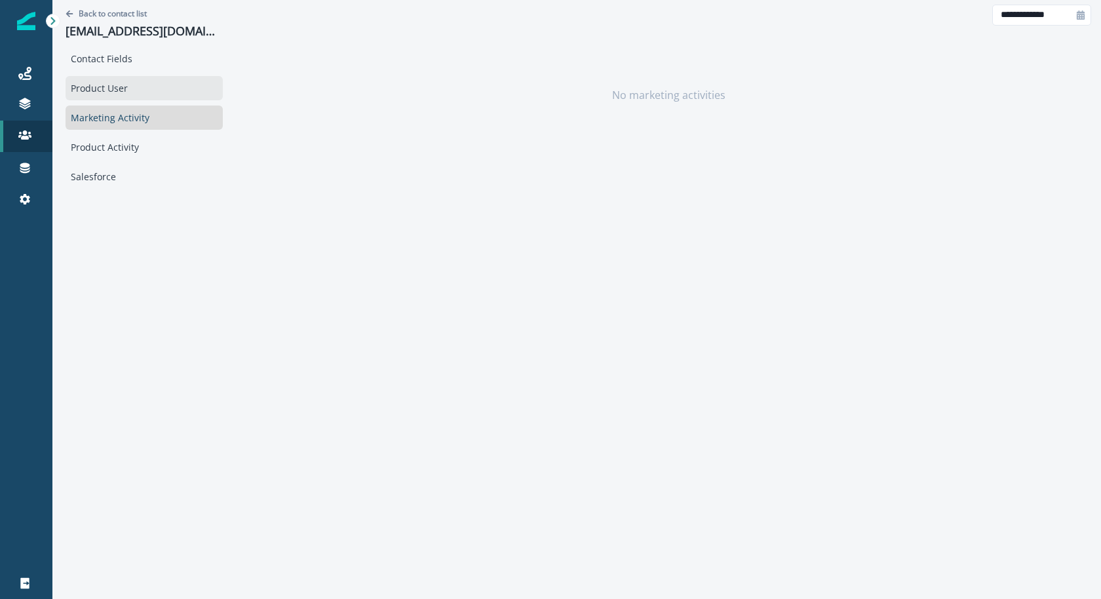
click at [134, 88] on div "Product User" at bounding box center [144, 88] width 157 height 24
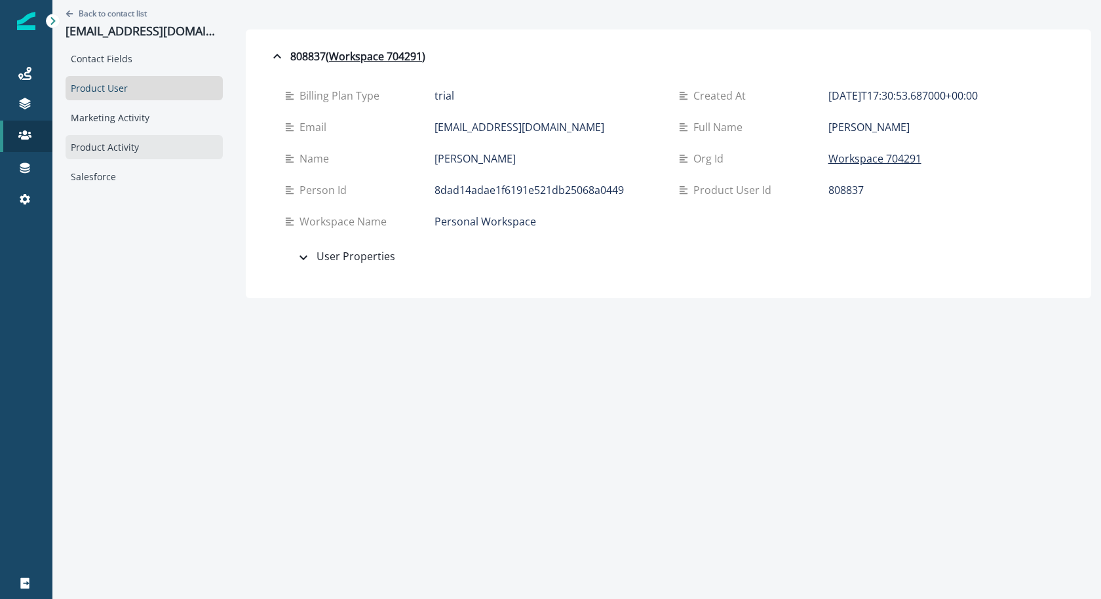
click at [134, 144] on div "Product Activity" at bounding box center [144, 147] width 157 height 24
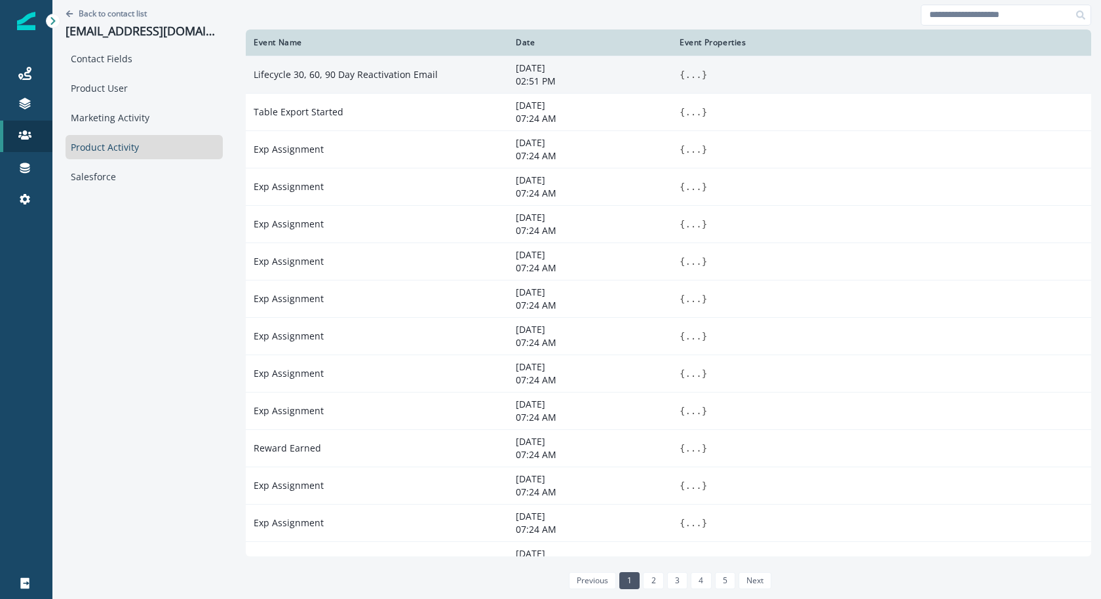
click at [700, 75] on button "..." at bounding box center [693, 74] width 16 height 13
